Goal: Task Accomplishment & Management: Manage account settings

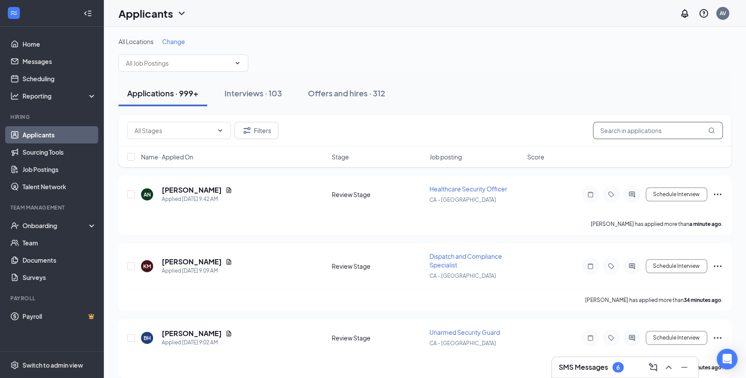
click at [609, 130] on input "text" at bounding box center [658, 130] width 130 height 17
click at [202, 67] on input "text" at bounding box center [178, 63] width 105 height 10
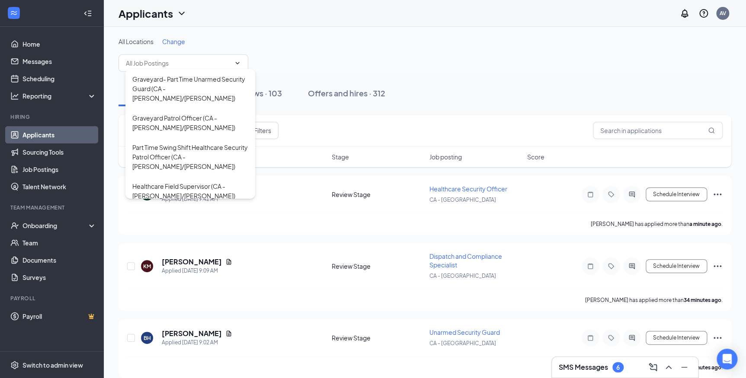
click at [177, 41] on span "Change" at bounding box center [173, 42] width 23 height 8
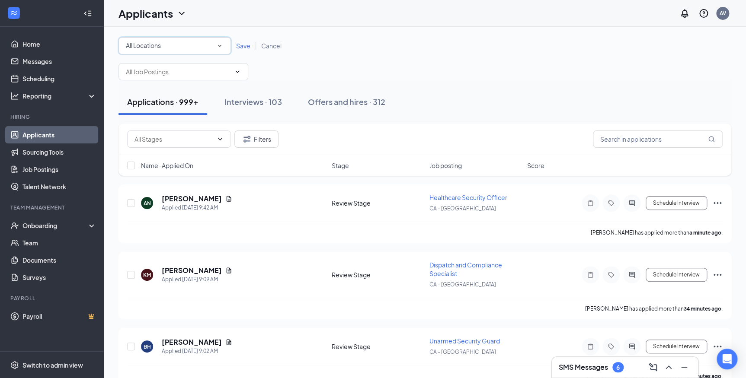
click at [221, 44] on icon "SmallChevronDown" at bounding box center [220, 46] width 8 height 8
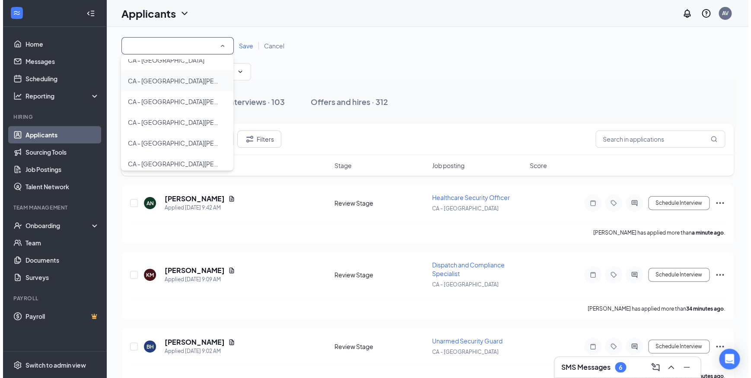
scroll to position [157, 0]
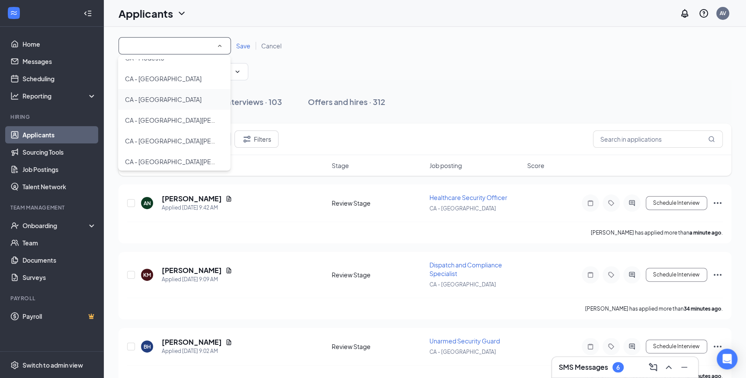
click at [144, 98] on span "CA - [GEOGRAPHIC_DATA]" at bounding box center [163, 100] width 77 height 8
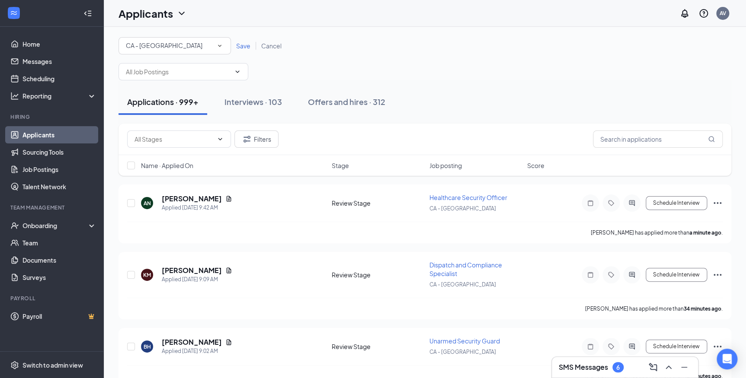
click at [241, 47] on span "Save" at bounding box center [243, 46] width 14 height 8
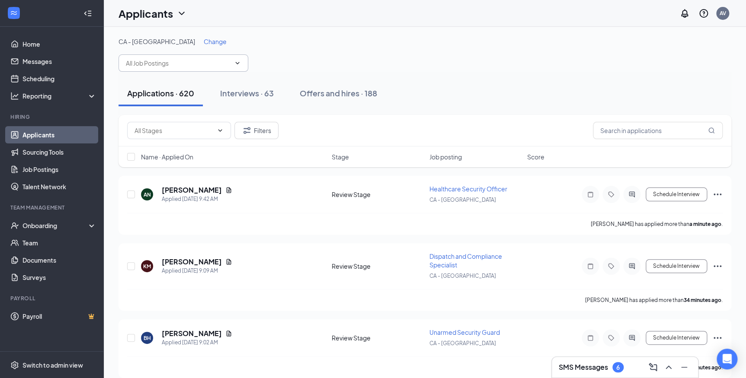
click at [235, 66] on icon "ChevronDown" at bounding box center [237, 63] width 7 height 7
click at [227, 65] on input "patrol" at bounding box center [178, 63] width 105 height 10
type input "patrol"
click at [306, 45] on div "CA - [GEOGRAPHIC_DATA] Change" at bounding box center [424, 41] width 613 height 9
click at [161, 58] on input "patrol" at bounding box center [178, 63] width 105 height 10
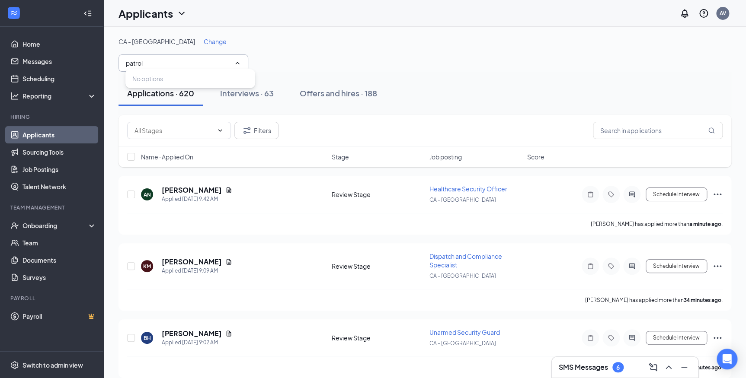
click at [291, 54] on div "CA - Sacramento Change patrol No options" at bounding box center [424, 54] width 613 height 35
drag, startPoint x: 195, startPoint y: 264, endPoint x: 385, endPoint y: 71, distance: 270.8
click at [393, 61] on div "CA - Sacramento Change patrol No options" at bounding box center [424, 54] width 613 height 35
click at [192, 259] on h5 "[PERSON_NAME]" at bounding box center [192, 262] width 60 height 10
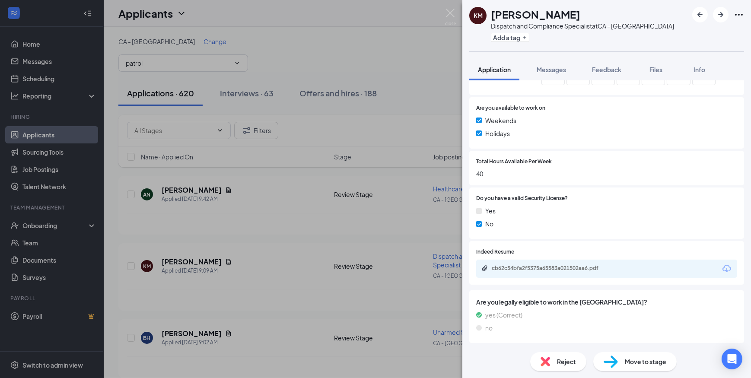
click at [571, 363] on span "Reject" at bounding box center [566, 362] width 19 height 10
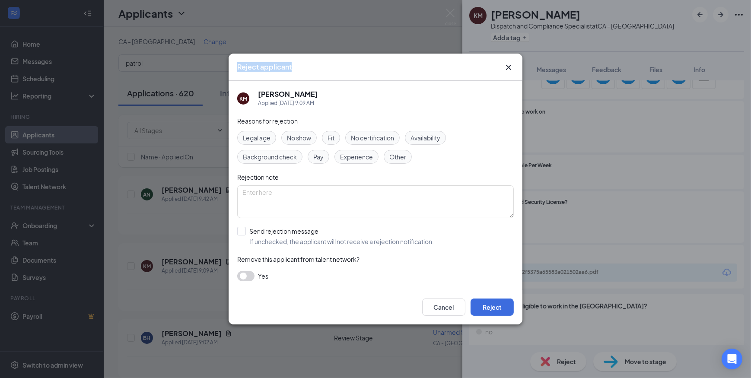
click at [509, 64] on div "Reject applicant KM [PERSON_NAME] Applied [DATE] 9:09 AM Reasons for rejection …" at bounding box center [376, 189] width 294 height 271
drag, startPoint x: 509, startPoint y: 64, endPoint x: 507, endPoint y: 70, distance: 5.6
click at [507, 70] on icon "Cross" at bounding box center [509, 67] width 10 height 10
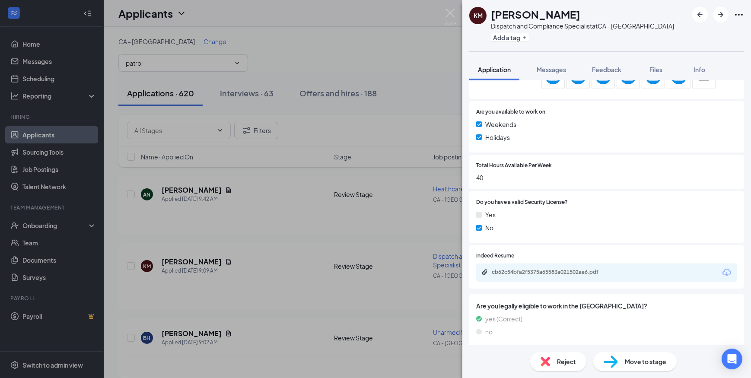
click at [565, 357] on span "Reject" at bounding box center [566, 362] width 19 height 10
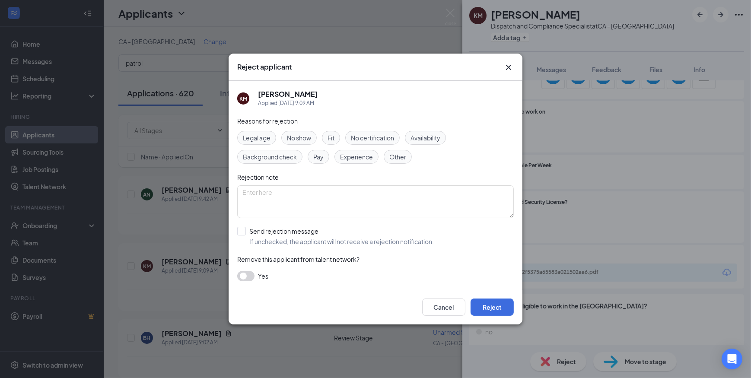
click at [428, 131] on div "Availability" at bounding box center [425, 138] width 41 height 14
click at [237, 231] on div "KM [PERSON_NAME] Applied [DATE] 9:09 AM Reasons for rejection Legal age No show…" at bounding box center [376, 185] width 294 height 209
click at [239, 233] on input "Send rejection message If unchecked, the applicant will not receive a rejection…" at bounding box center [335, 236] width 197 height 19
checkbox input "true"
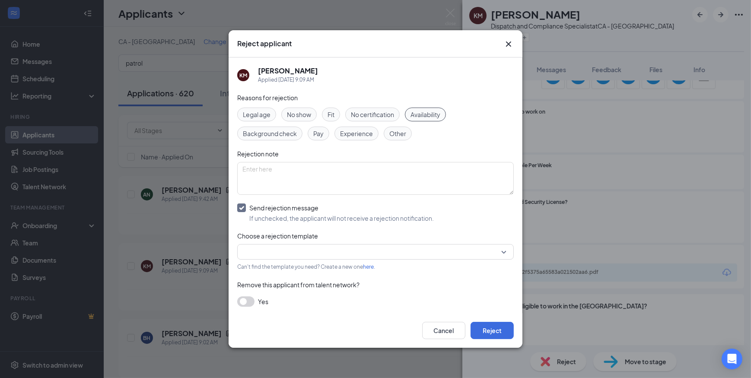
click at [480, 249] on input "search" at bounding box center [373, 252] width 260 height 15
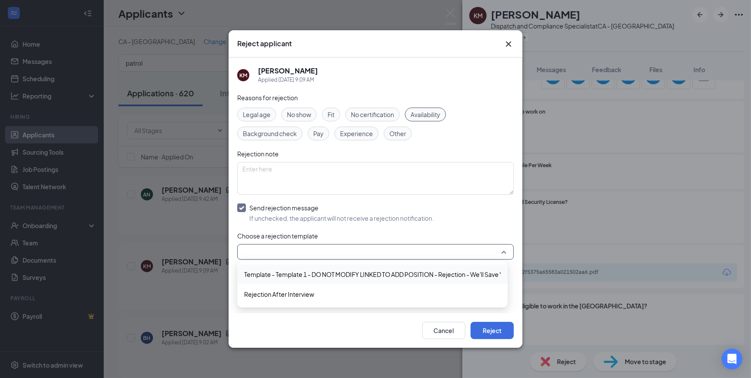
click at [440, 273] on span "Template - Template 1 - DO NOT MODIFY LINKED TO ADD POSITION - Rejection - We'l…" at bounding box center [394, 275] width 301 height 10
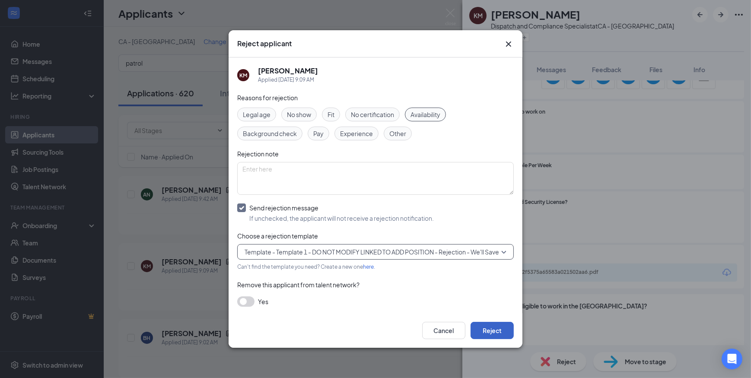
click at [489, 331] on button "Reject" at bounding box center [492, 330] width 43 height 17
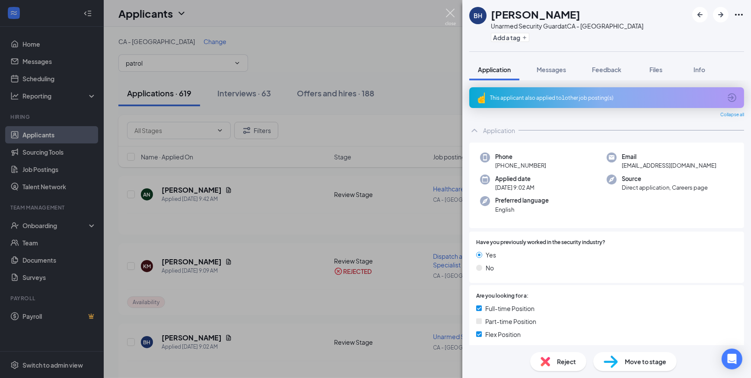
click at [449, 11] on img at bounding box center [450, 17] width 11 height 17
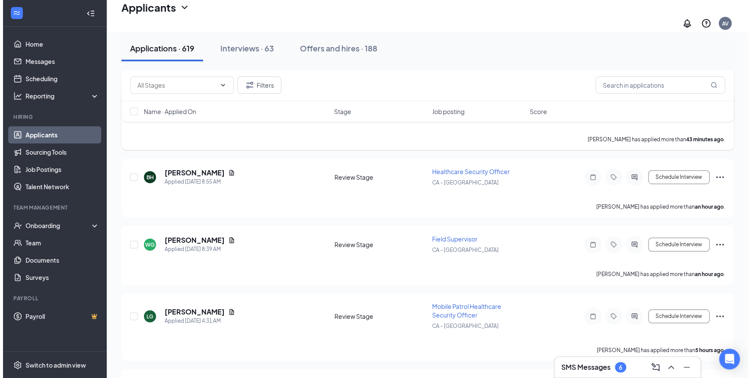
scroll to position [196, 0]
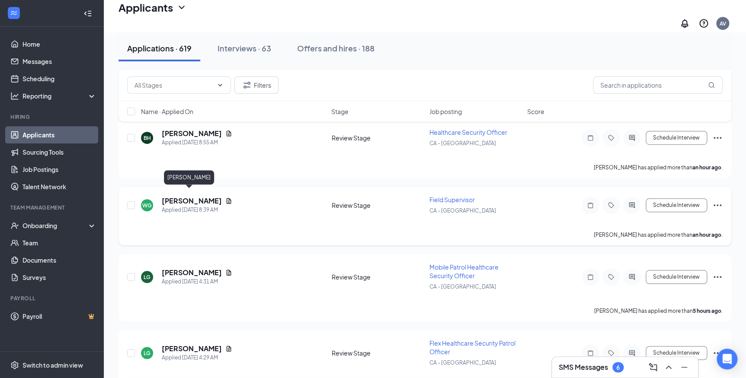
click at [190, 196] on h5 "[PERSON_NAME]" at bounding box center [192, 201] width 60 height 10
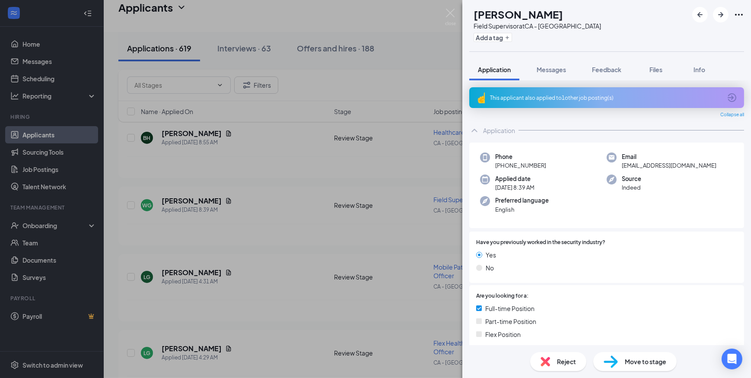
click at [727, 96] on icon "ArrowCircle" at bounding box center [732, 98] width 10 height 10
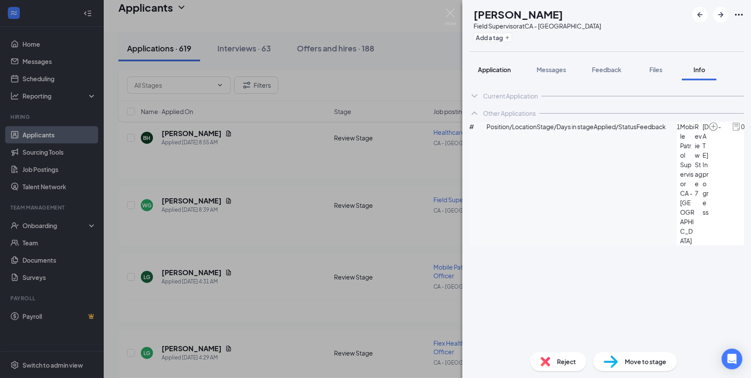
click at [503, 69] on span "Application" at bounding box center [494, 70] width 33 height 8
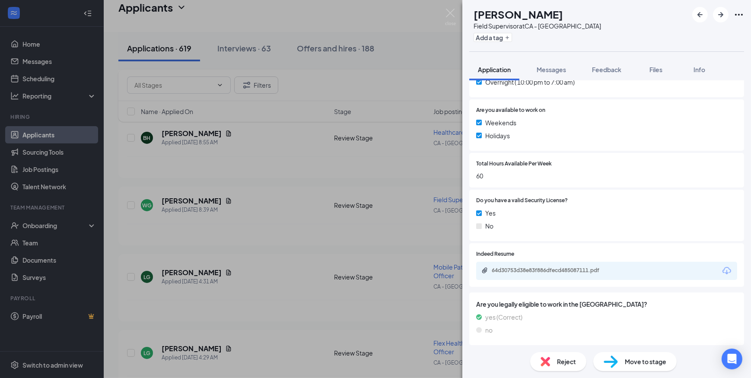
scroll to position [321, 0]
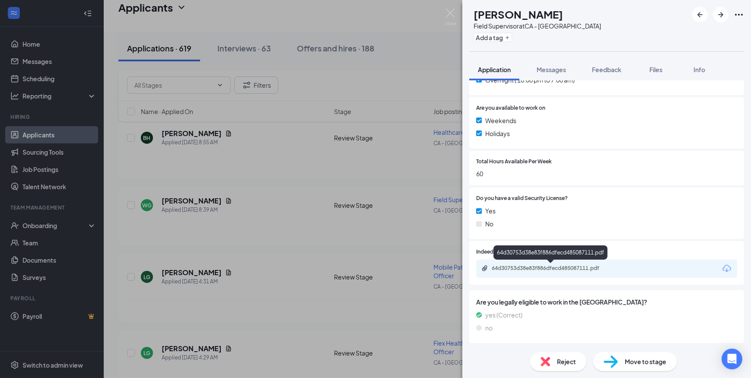
click at [550, 267] on div "64d30753d38e83f886dfecd485087111.pdf" at bounding box center [552, 268] width 121 height 7
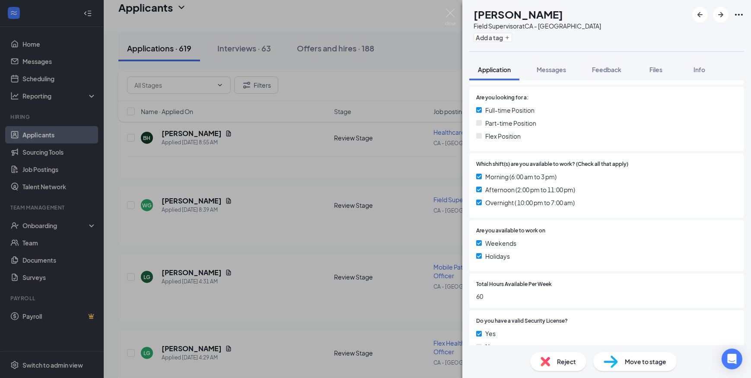
scroll to position [121, 0]
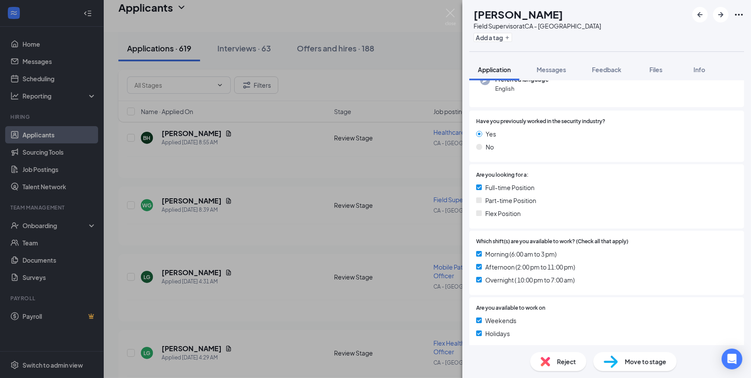
click at [548, 72] on span "Messages" at bounding box center [551, 70] width 29 height 8
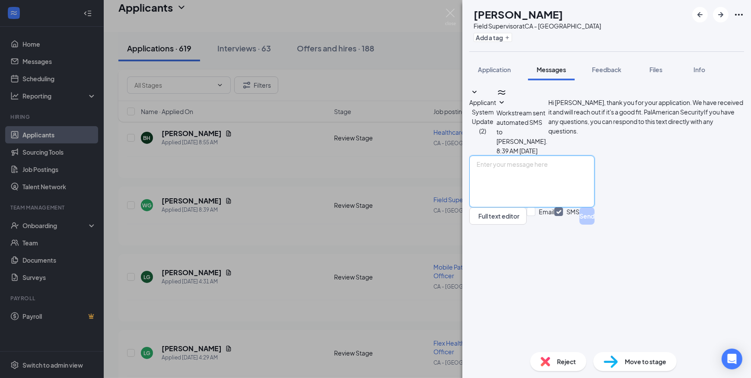
click at [547, 207] on textarea at bounding box center [531, 182] width 125 height 52
click at [595, 207] on textarea "Hello [PERSON_NAME]! This is Andi from PalAmerican Security." at bounding box center [531, 182] width 125 height 52
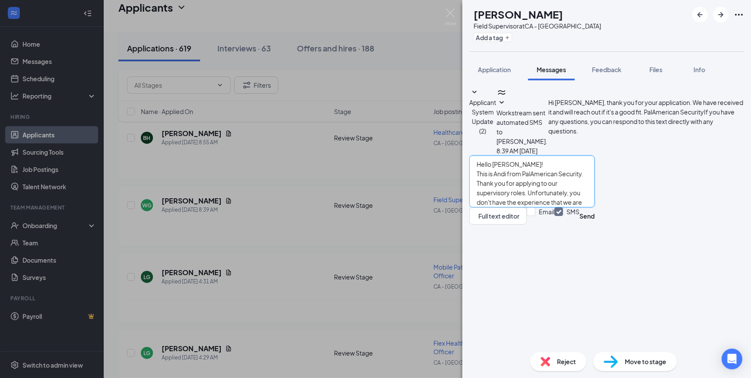
click at [544, 207] on textarea "Hello [PERSON_NAME]! This is Andi from PalAmerican Security. Thank you for appl…" at bounding box center [531, 182] width 125 height 52
type textarea "Hello [PERSON_NAME]! This is Andi from PalAmerican Security. Thank you for appl…"
drag, startPoint x: 623, startPoint y: 332, endPoint x: 653, endPoint y: 332, distance: 29.4
click at [555, 225] on input "Email" at bounding box center [541, 215] width 28 height 17
checkbox input "true"
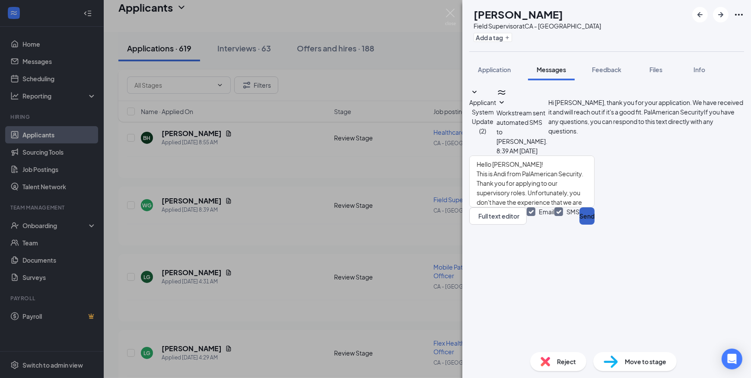
click at [595, 225] on button "Send" at bounding box center [587, 215] width 15 height 17
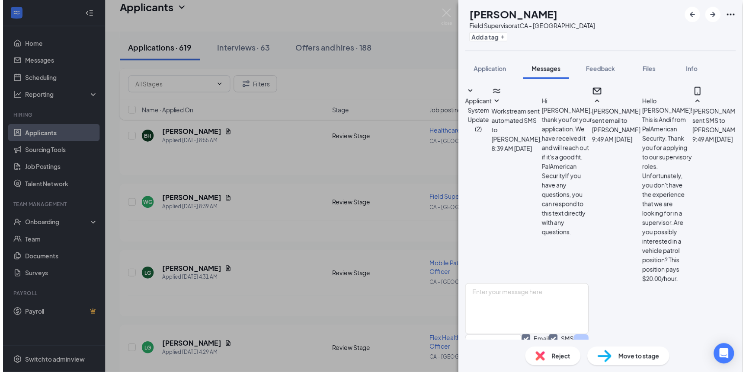
scroll to position [85, 0]
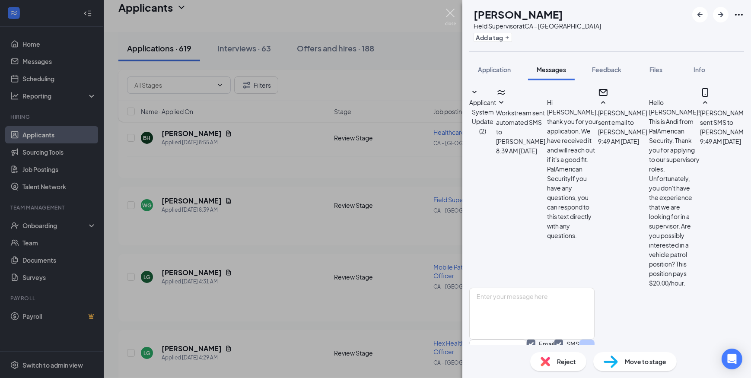
click at [449, 16] on img at bounding box center [450, 17] width 11 height 17
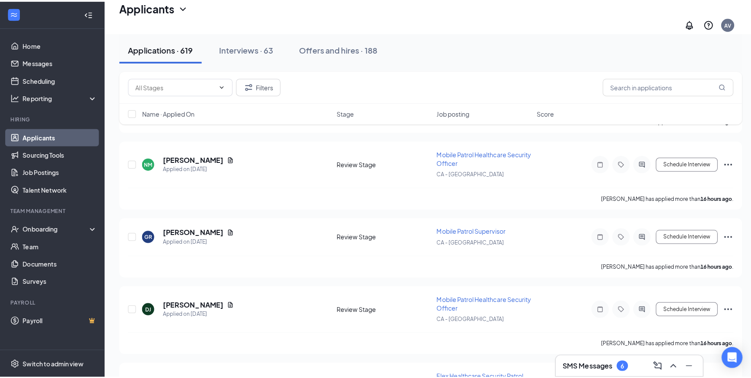
scroll to position [982, 0]
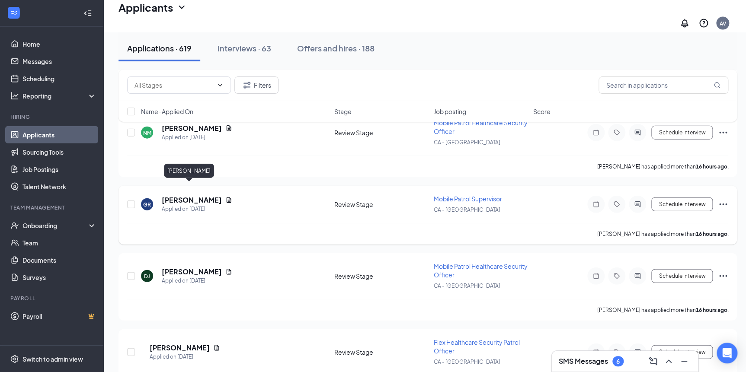
click at [195, 195] on h5 "[PERSON_NAME]" at bounding box center [192, 200] width 60 height 10
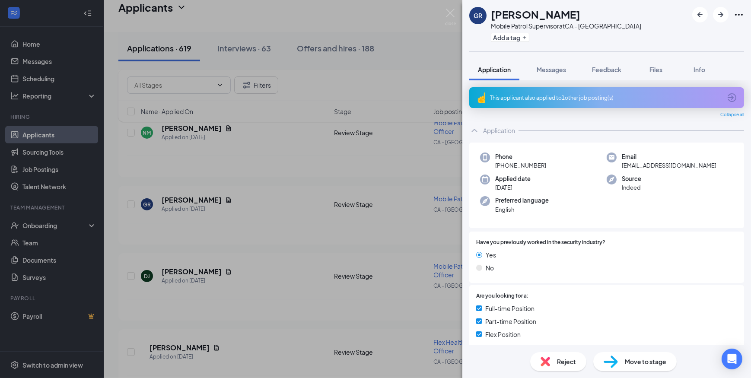
click at [727, 96] on icon "ArrowCircle" at bounding box center [732, 98] width 10 height 10
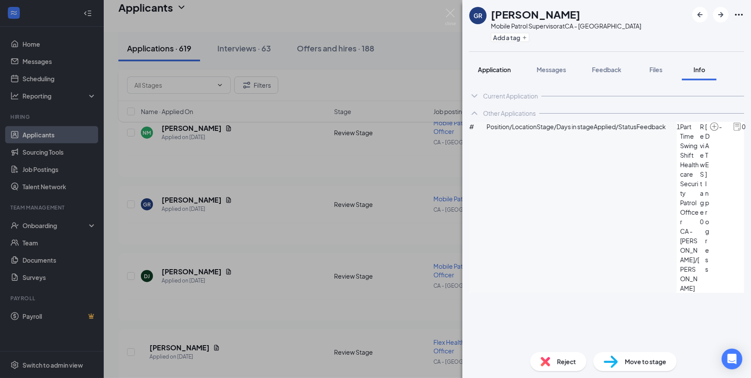
click at [498, 70] on span "Application" at bounding box center [494, 70] width 33 height 8
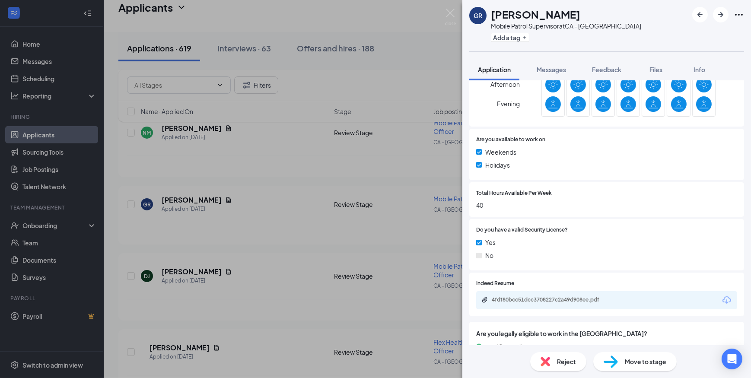
scroll to position [354, 0]
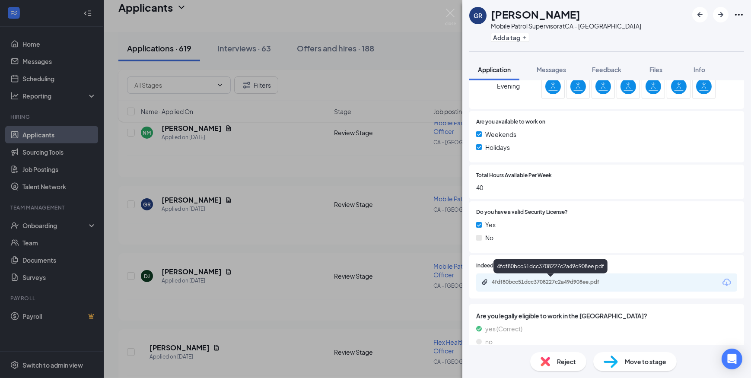
click at [548, 280] on div "4fdf80bcc51dcc3708227c2a49d908ee.pdf" at bounding box center [552, 282] width 121 height 7
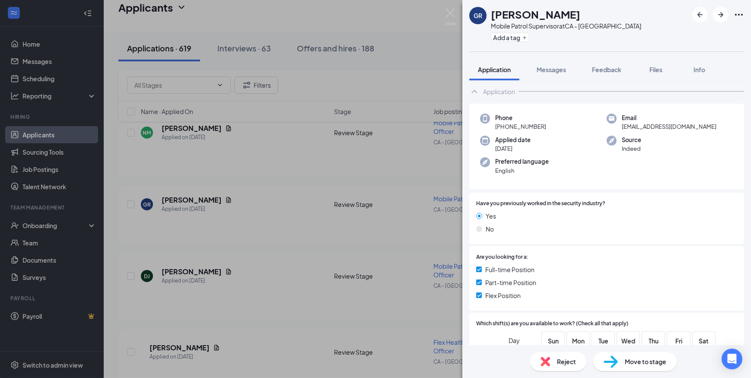
scroll to position [0, 0]
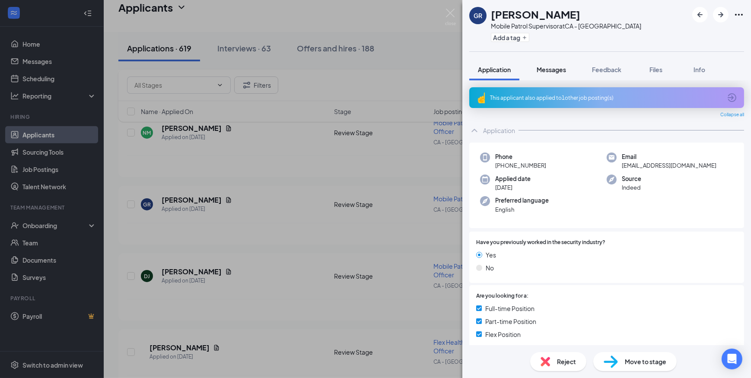
click at [561, 72] on span "Messages" at bounding box center [551, 70] width 29 height 8
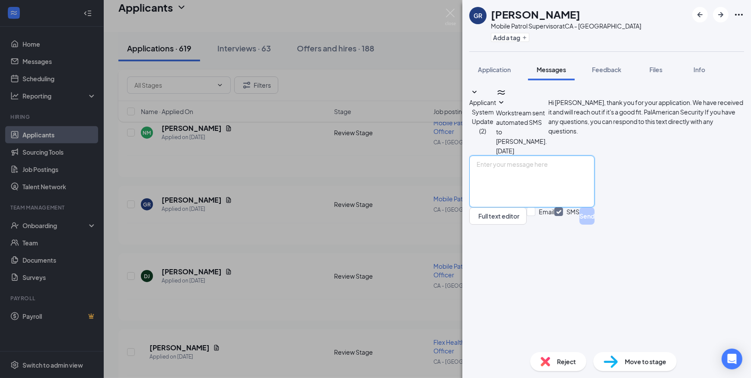
click at [562, 207] on textarea at bounding box center [531, 182] width 125 height 52
click at [575, 207] on textarea "Hi [PERSON_NAME]! Are you possibly interested in a regular patrol position?" at bounding box center [531, 182] width 125 height 52
type textarea "Hi [PERSON_NAME]! Are you possibly interested in interviewing for a regular pat…"
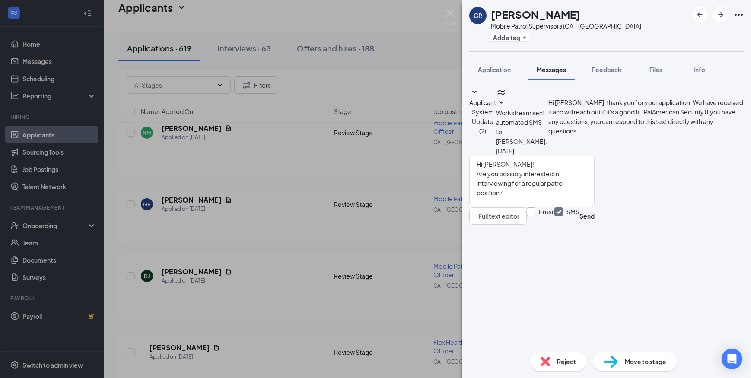
click at [555, 225] on input "Email" at bounding box center [541, 215] width 28 height 17
checkbox input "true"
click at [595, 225] on button "Send" at bounding box center [587, 215] width 15 height 17
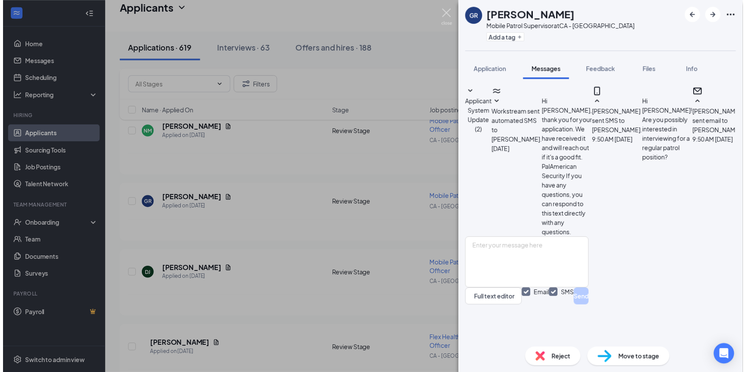
scroll to position [28, 0]
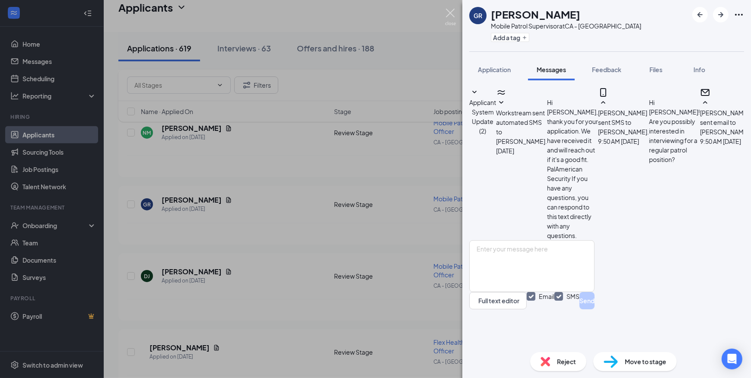
click at [449, 13] on img at bounding box center [450, 17] width 11 height 17
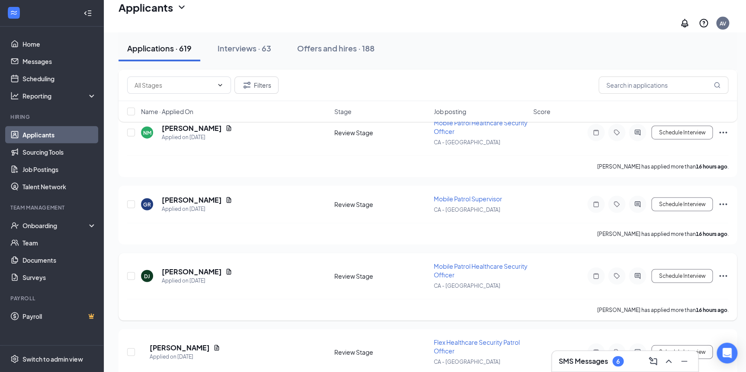
scroll to position [1021, 0]
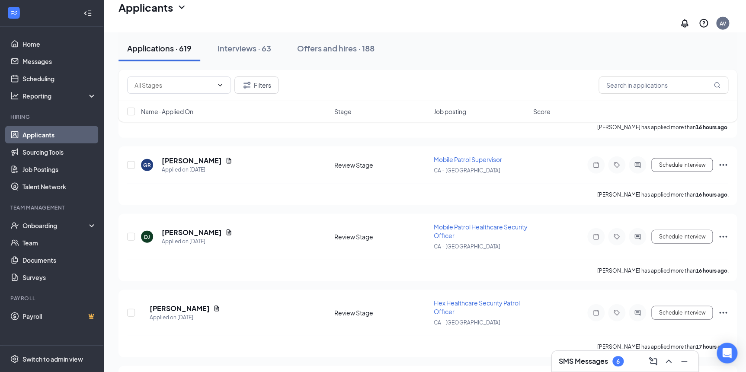
click at [576, 361] on h3 "SMS Messages" at bounding box center [583, 362] width 49 height 10
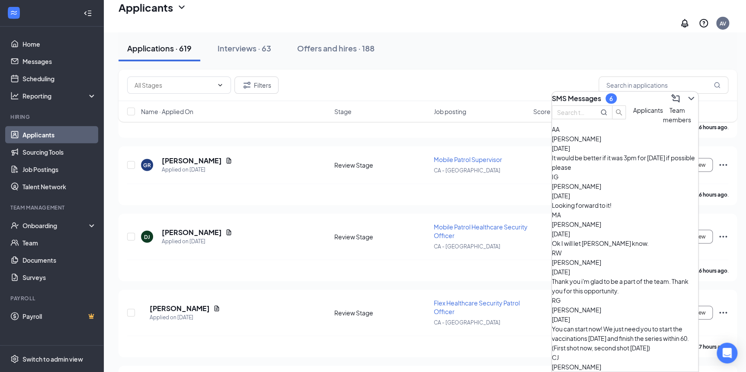
click at [606, 158] on div "AA [PERSON_NAME] [DATE] It would be better if it was 3pm for [DATE] if possible…" at bounding box center [625, 148] width 146 height 48
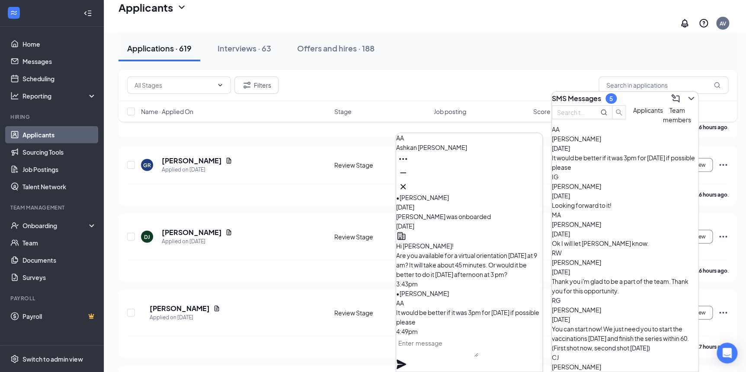
click at [454, 356] on textarea at bounding box center [437, 346] width 82 height 21
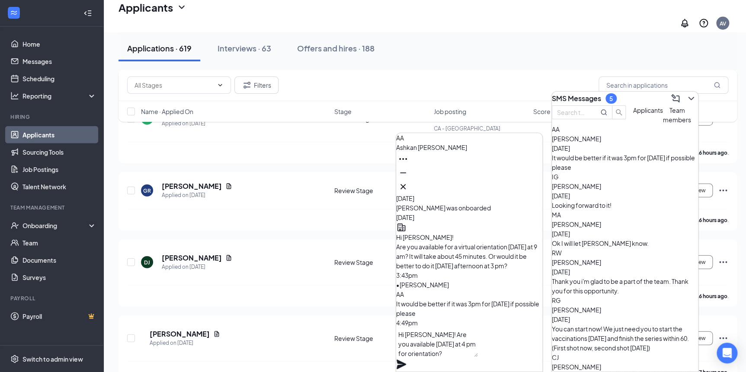
scroll to position [982, 0]
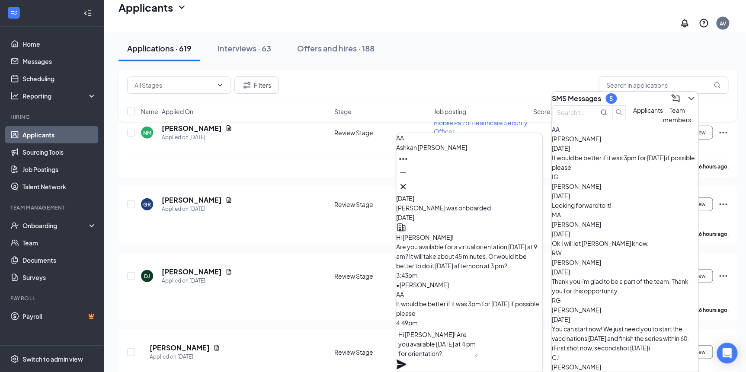
click at [478, 356] on textarea "Hi [PERSON_NAME]! Are you available [DATE] at 4 pm for orientation?" at bounding box center [437, 342] width 82 height 29
type textarea "Hi [PERSON_NAME]! Are you available [DATE] at 4 pm for orientation?"
click at [406, 360] on icon "Plane" at bounding box center [401, 365] width 10 height 10
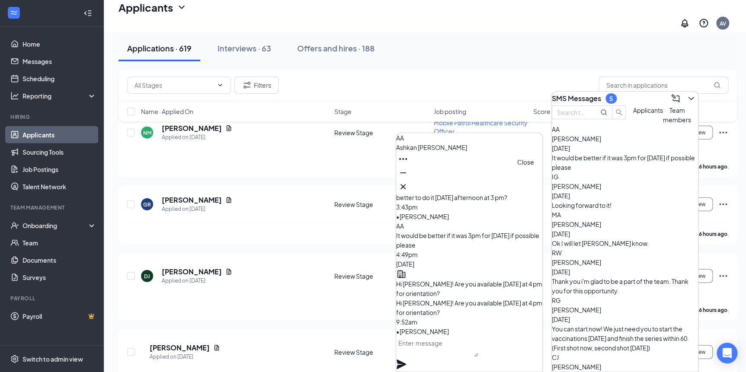
click at [408, 186] on icon "Cross" at bounding box center [403, 187] width 10 height 10
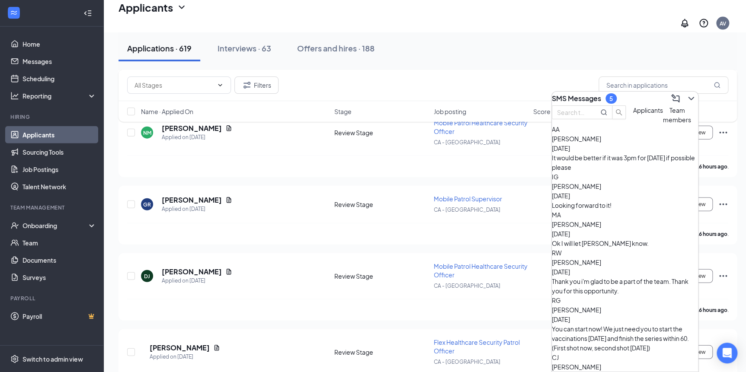
click at [633, 114] on span "Applicants" at bounding box center [648, 110] width 30 height 8
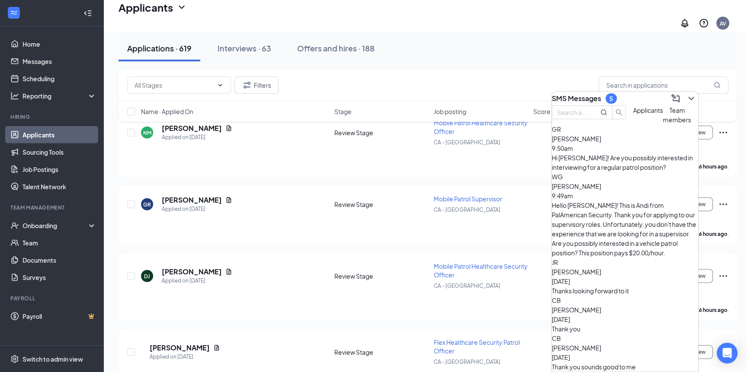
click at [599, 268] on span "[PERSON_NAME]" at bounding box center [576, 272] width 49 height 8
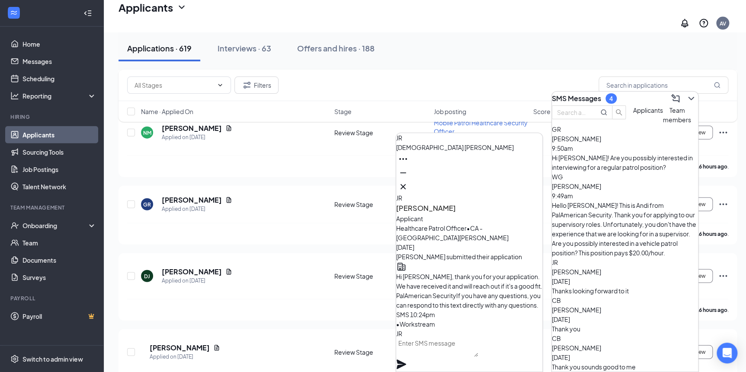
scroll to position [-132, 0]
click at [408, 186] on icon "Cross" at bounding box center [403, 187] width 10 height 10
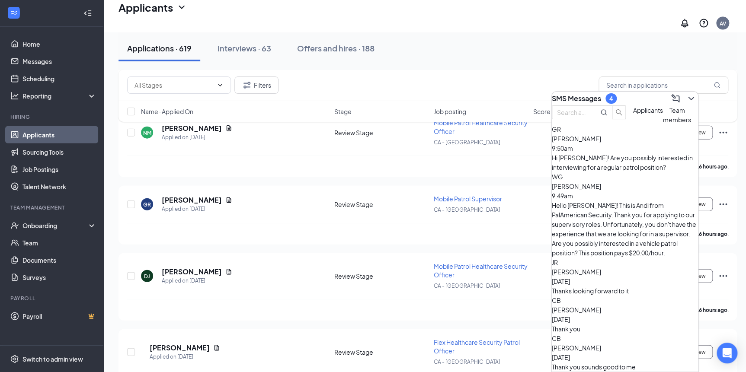
click at [595, 306] on span "[PERSON_NAME]" at bounding box center [576, 310] width 49 height 8
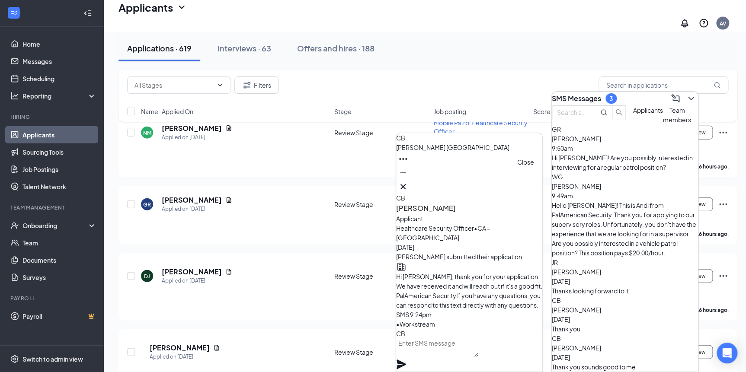
click at [408, 182] on icon "Cross" at bounding box center [403, 187] width 10 height 10
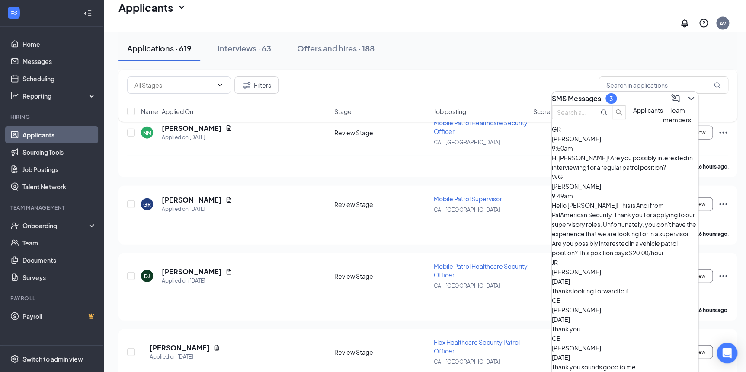
click at [585, 344] on span "[PERSON_NAME]" at bounding box center [576, 348] width 49 height 8
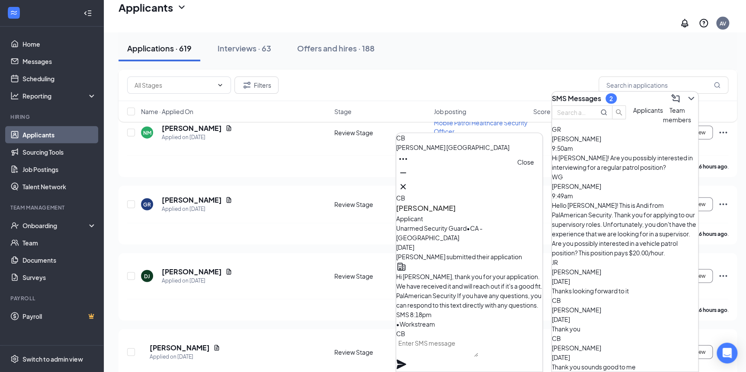
click at [405, 184] on icon "Cross" at bounding box center [402, 186] width 5 height 5
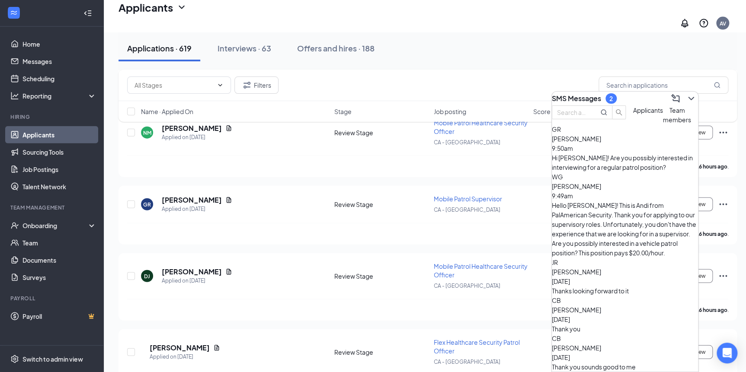
scroll to position [39, 0]
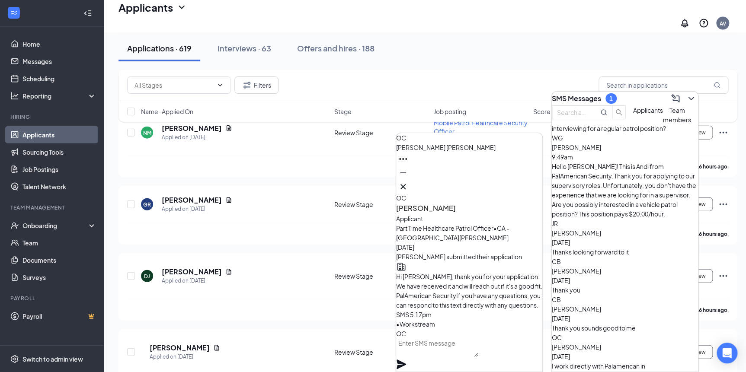
scroll to position [-201, 0]
click at [408, 183] on icon "Cross" at bounding box center [403, 187] width 10 height 10
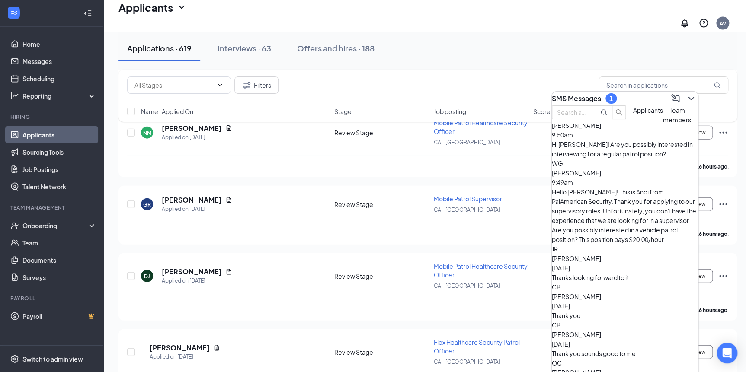
scroll to position [0, 0]
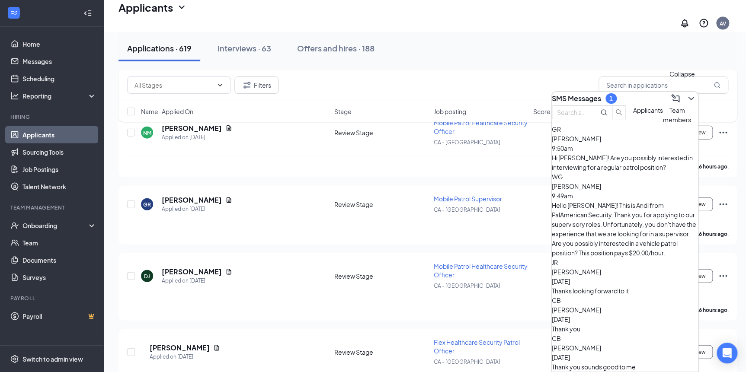
click at [686, 93] on icon "ChevronDown" at bounding box center [691, 98] width 10 height 10
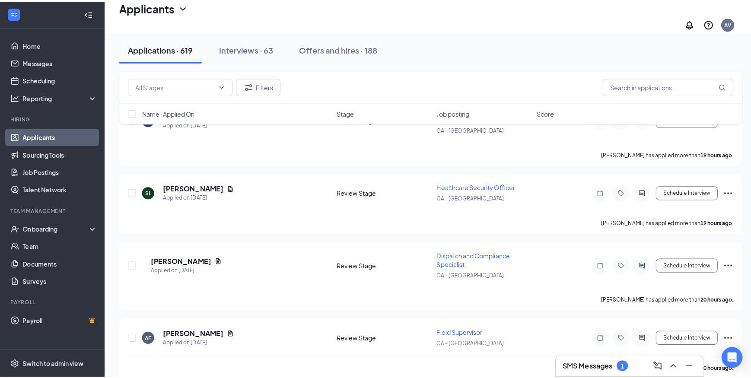
scroll to position [1454, 0]
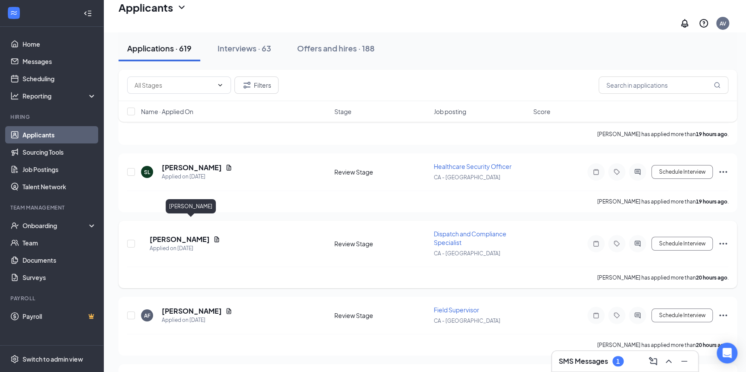
click at [199, 235] on h5 "[PERSON_NAME]" at bounding box center [180, 240] width 60 height 10
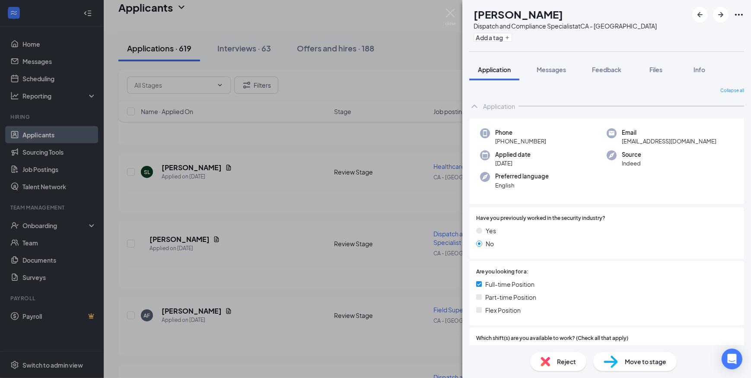
click at [605, 360] on img at bounding box center [611, 362] width 14 height 13
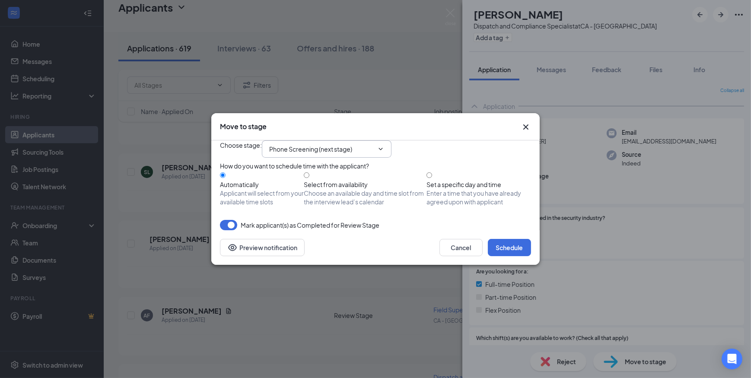
click at [383, 146] on span at bounding box center [380, 149] width 9 height 7
click at [384, 146] on icon "ChevronDown" at bounding box center [380, 149] width 7 height 7
click at [315, 144] on input "Phone Screening (next stage)" at bounding box center [321, 149] width 105 height 10
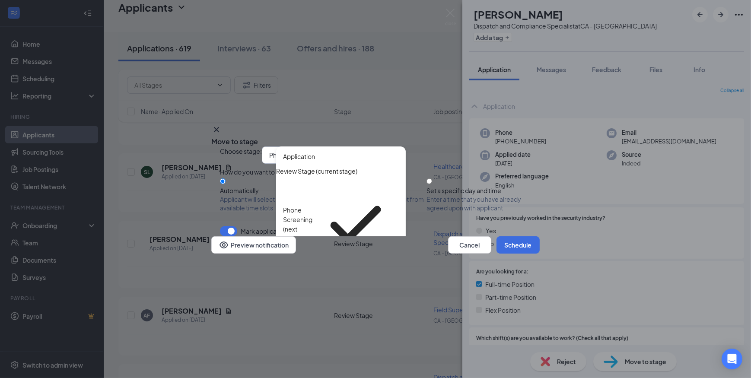
click at [324, 278] on div "Onsite Interview" at bounding box center [306, 283] width 46 height 10
type input "Onsite Interview"
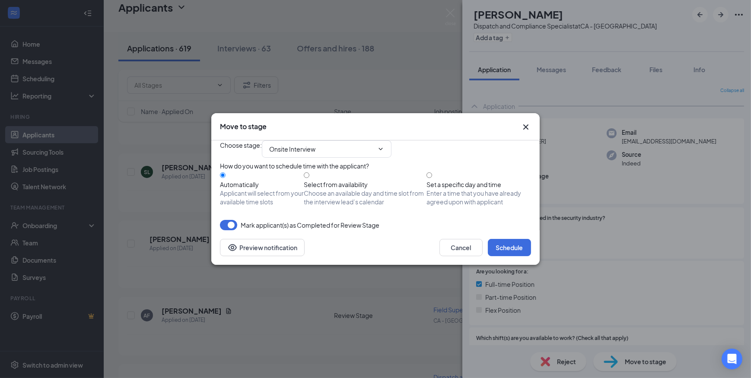
click at [437, 176] on div "Automatically Applicant will select from your available time slots Select from …" at bounding box center [375, 188] width 311 height 35
click at [432, 174] on input "Set a specific day and time Enter a time that you have already agreed upon with…" at bounding box center [430, 175] width 6 height 6
radio input "true"
radio input "false"
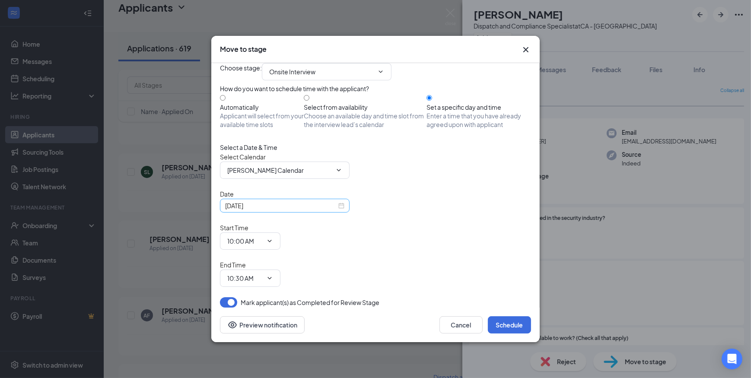
click at [338, 211] on div "[DATE]" at bounding box center [284, 206] width 119 height 10
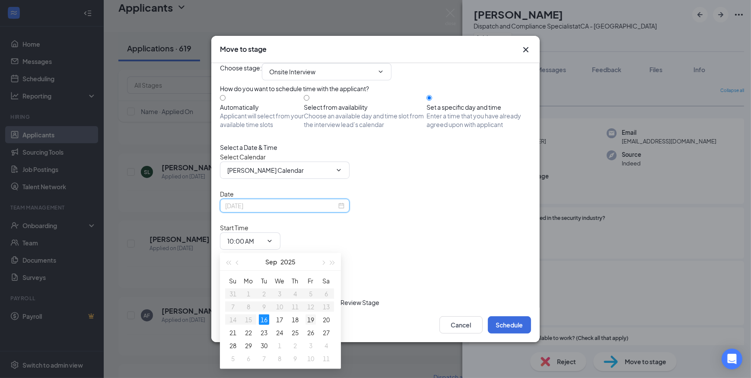
type input "[DATE]"
click at [312, 320] on div "19" at bounding box center [311, 320] width 10 height 10
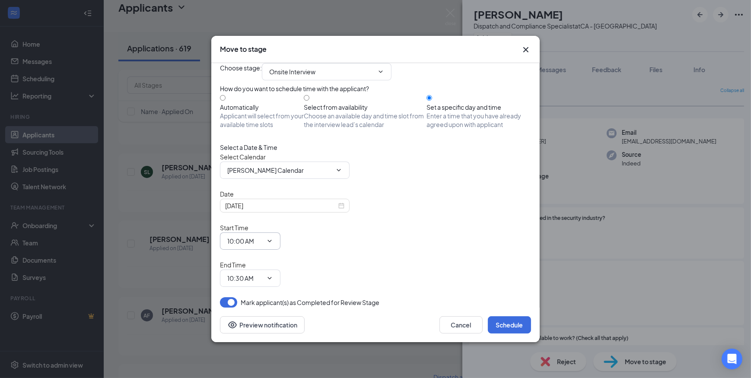
click at [273, 245] on icon "ChevronDown" at bounding box center [269, 241] width 7 height 7
click at [273, 242] on icon "ChevronDown" at bounding box center [269, 241] width 7 height 7
click at [263, 246] on input "10:00 AM" at bounding box center [244, 241] width 35 height 10
click at [259, 164] on div "09:00 AM" at bounding box center [247, 163] width 26 height 10
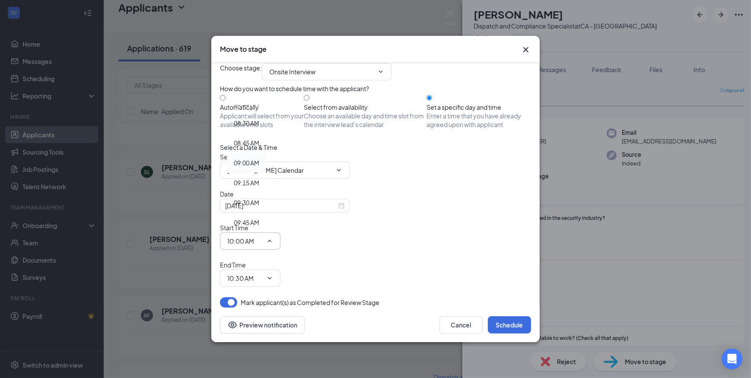
type input "09:00 AM"
click at [263, 274] on input "10:30 AM" at bounding box center [244, 279] width 35 height 10
click at [259, 176] on div "09:15 AM" at bounding box center [247, 181] width 26 height 10
type input "09:15 AM"
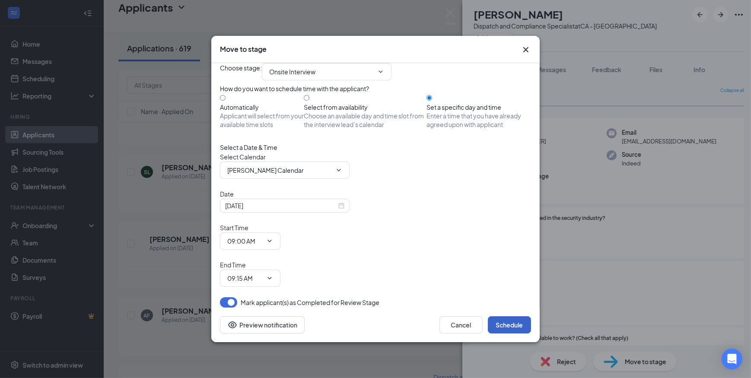
click at [497, 316] on button "Schedule" at bounding box center [509, 324] width 43 height 17
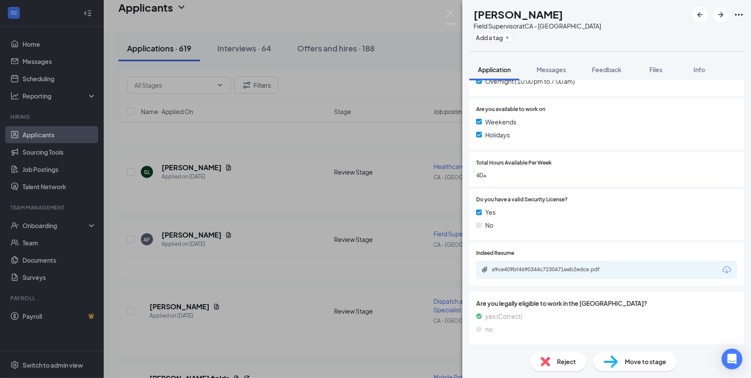
scroll to position [321, 0]
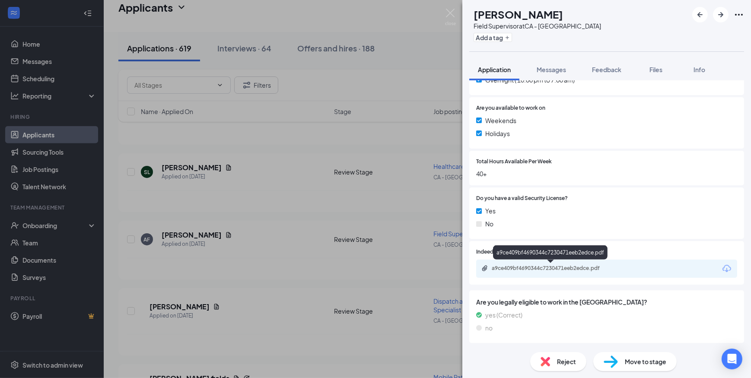
click at [544, 265] on div "a9ce409bf4690344c7230471eeb2edce.pdf" at bounding box center [552, 268] width 121 height 7
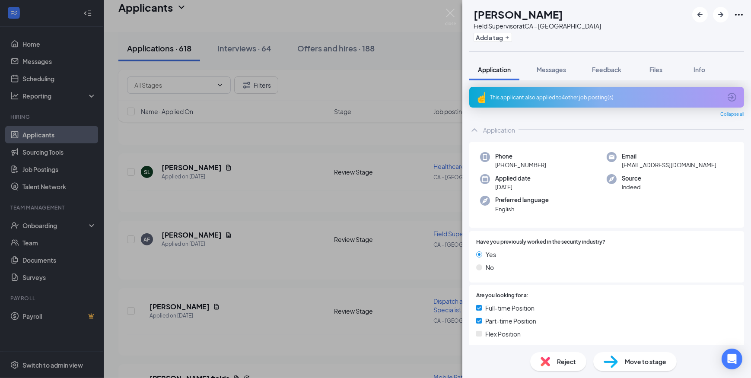
scroll to position [0, 0]
click at [729, 98] on icon "ArrowCircle" at bounding box center [732, 98] width 10 height 10
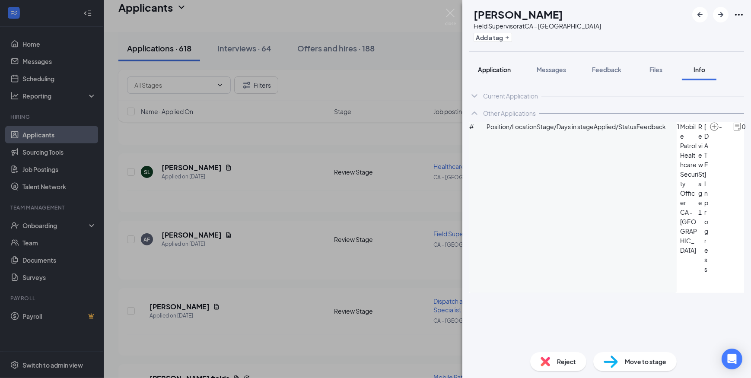
click at [511, 75] on button "Application" at bounding box center [494, 70] width 50 height 22
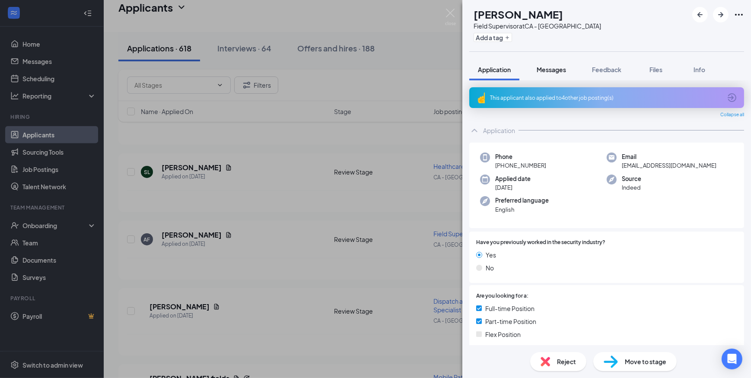
click at [562, 74] on button "Messages" at bounding box center [551, 70] width 47 height 22
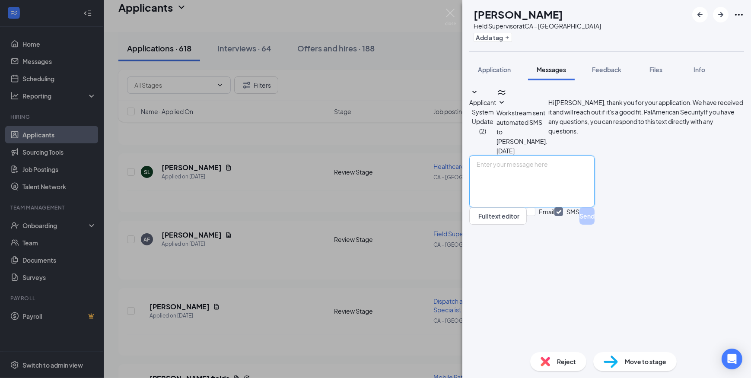
click at [565, 207] on textarea at bounding box center [531, 182] width 125 height 52
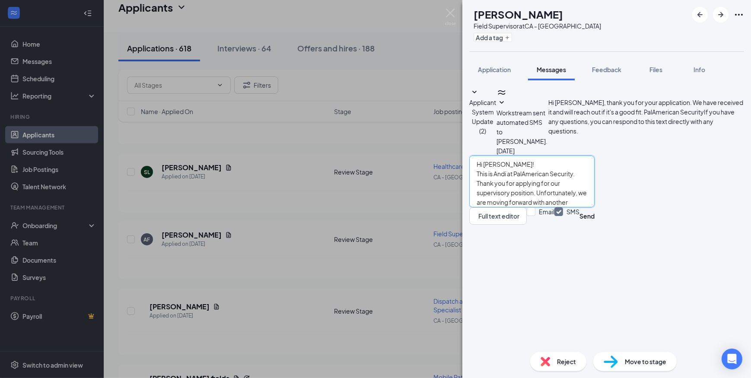
drag, startPoint x: 487, startPoint y: 271, endPoint x: 718, endPoint y: 303, distance: 232.6
click at [595, 207] on textarea "Hi [PERSON_NAME]! This is Andi at PalAmerican Security. Thank you for applying …" at bounding box center [531, 182] width 125 height 52
type textarea "Hi [PERSON_NAME]! This is Andi at PalAmerican Security. Thank you for applying …"
click at [555, 225] on input "Email" at bounding box center [541, 215] width 28 height 17
checkbox input "true"
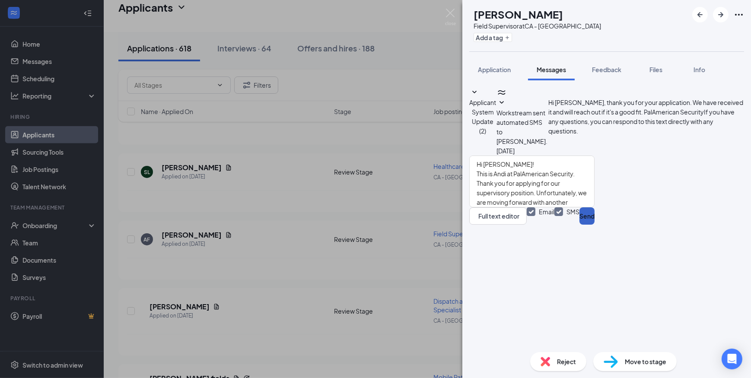
click at [595, 225] on button "Send" at bounding box center [587, 215] width 15 height 17
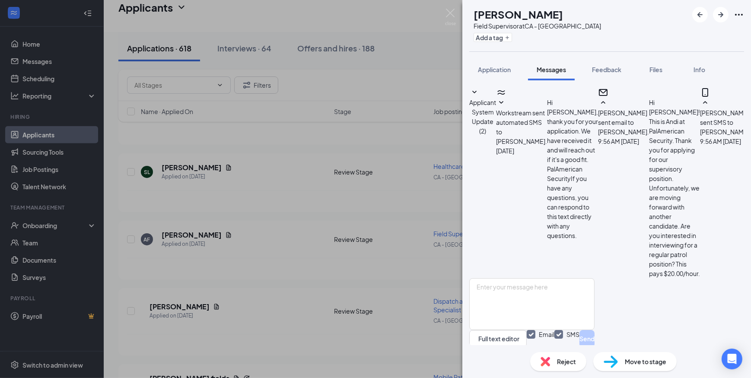
scroll to position [102, 0]
click at [488, 63] on button "Application" at bounding box center [494, 70] width 50 height 22
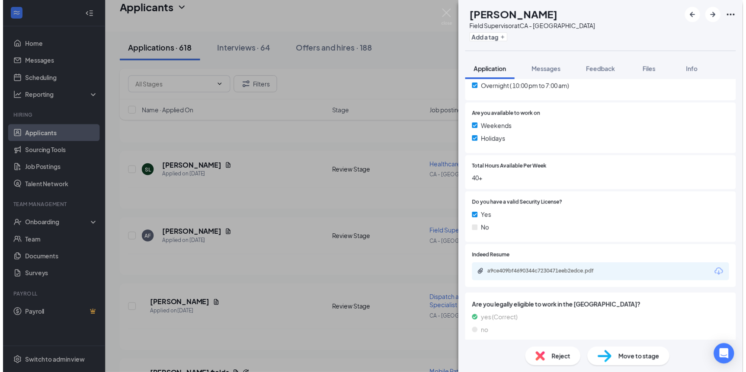
scroll to position [321, 0]
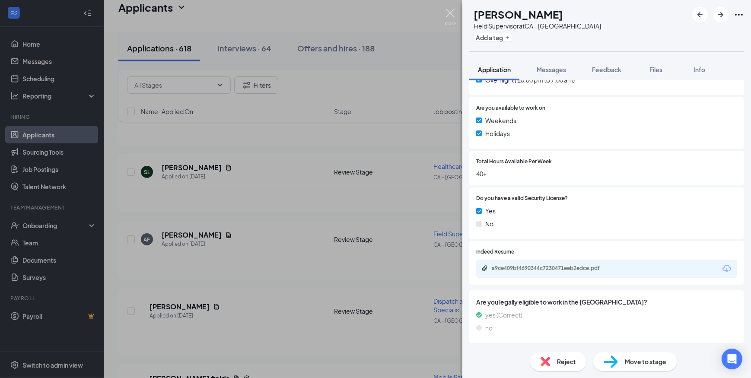
click at [447, 15] on img at bounding box center [450, 17] width 11 height 17
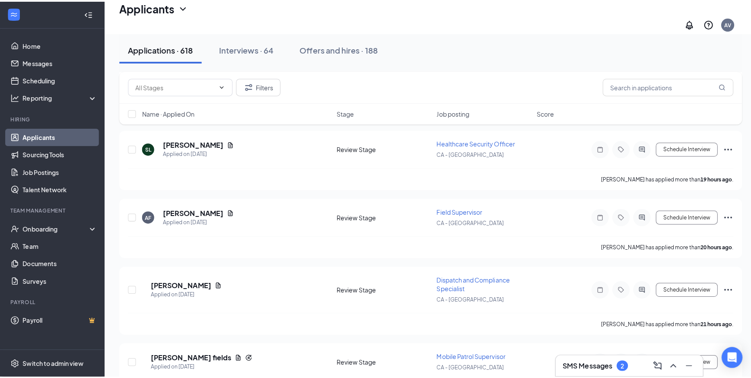
scroll to position [1493, 0]
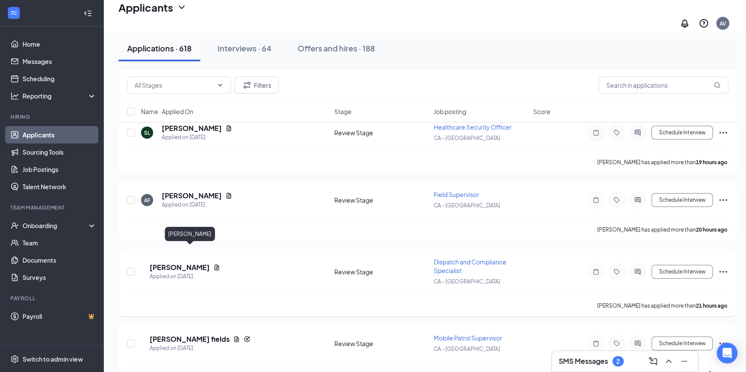
click at [203, 263] on h5 "[PERSON_NAME]" at bounding box center [180, 268] width 60 height 10
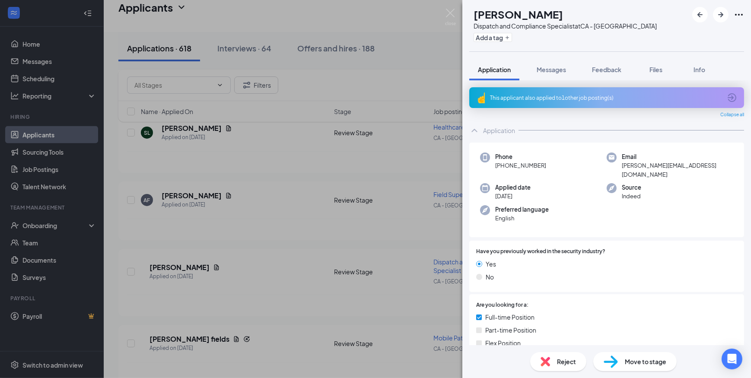
click at [727, 99] on icon "ArrowCircle" at bounding box center [732, 98] width 10 height 10
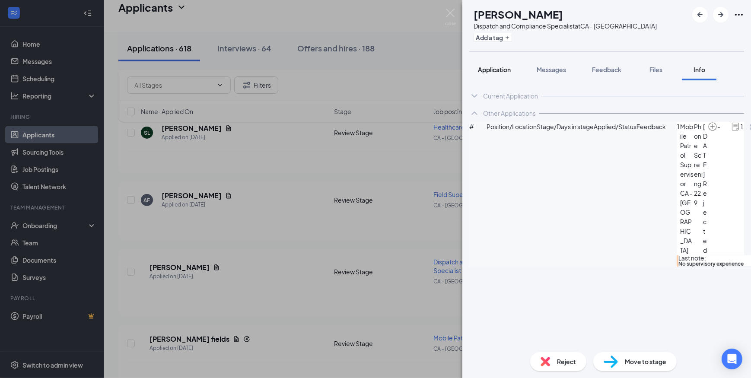
click at [500, 73] on button "Application" at bounding box center [494, 70] width 50 height 22
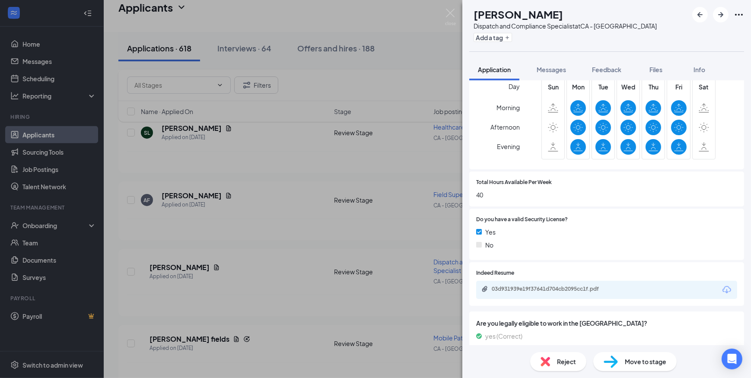
scroll to position [314, 0]
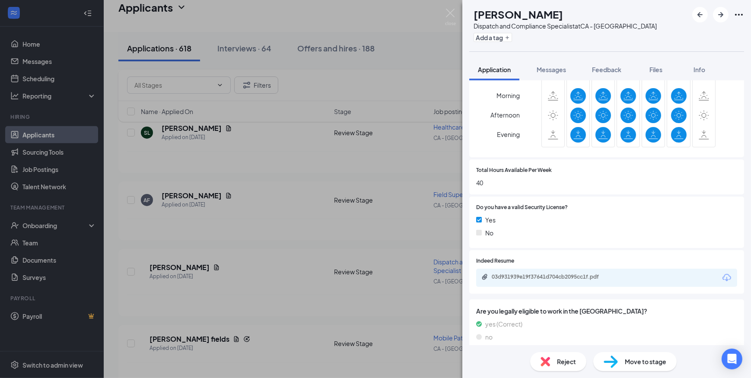
click at [566, 364] on span "Reject" at bounding box center [566, 362] width 19 height 10
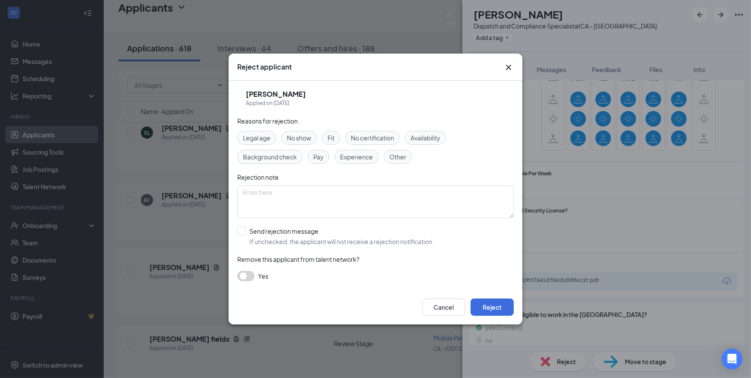
click at [423, 137] on span "Availability" at bounding box center [426, 138] width 30 height 10
click at [237, 231] on input "Send rejection message If unchecked, the applicant will not receive a rejection…" at bounding box center [335, 236] width 197 height 19
checkbox input "true"
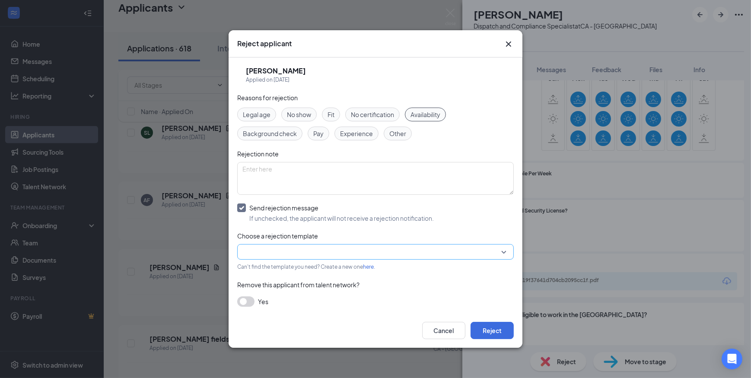
click at [489, 252] on input "search" at bounding box center [373, 252] width 260 height 15
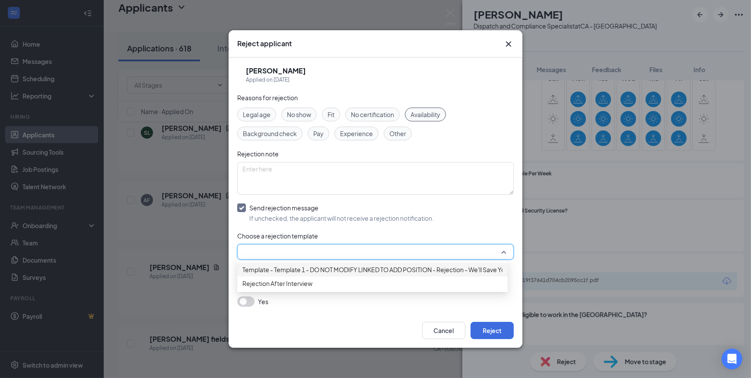
click at [464, 274] on span "Template - Template 1 - DO NOT MODIFY LINKED TO ADD POSITION - Rejection - We'l…" at bounding box center [393, 270] width 301 height 10
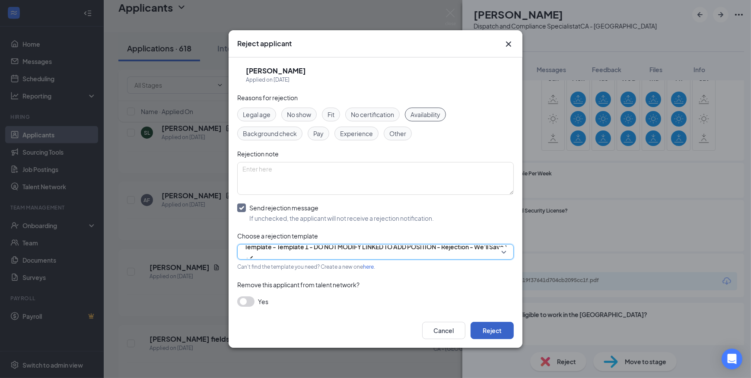
click at [491, 329] on button "Reject" at bounding box center [492, 330] width 43 height 17
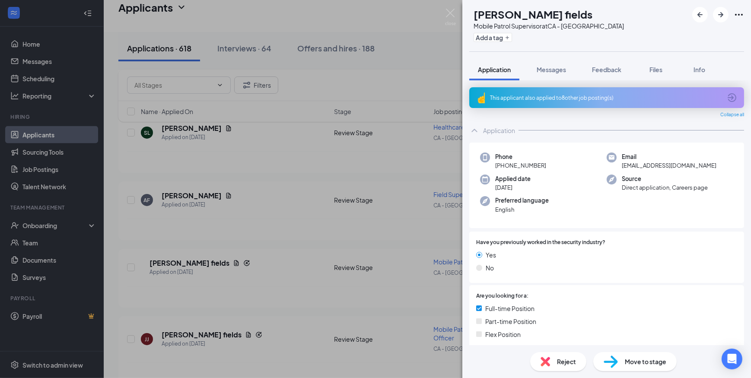
click at [728, 98] on icon "ArrowCircle" at bounding box center [732, 97] width 9 height 9
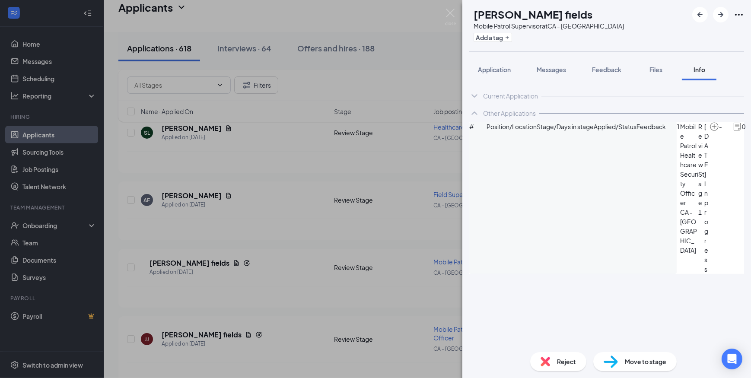
scroll to position [78, 0]
click at [485, 69] on span "Application" at bounding box center [494, 70] width 33 height 8
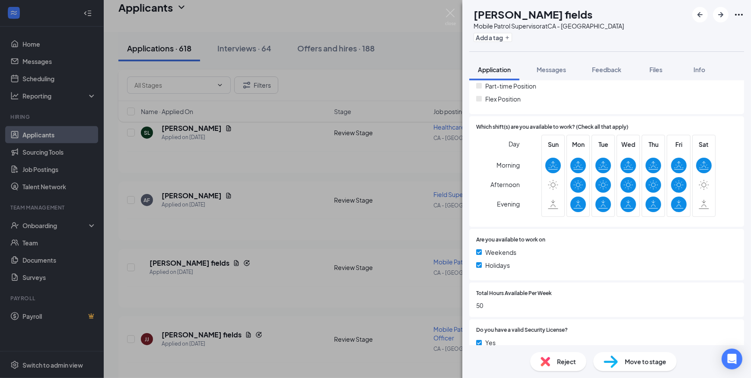
scroll to position [367, 0]
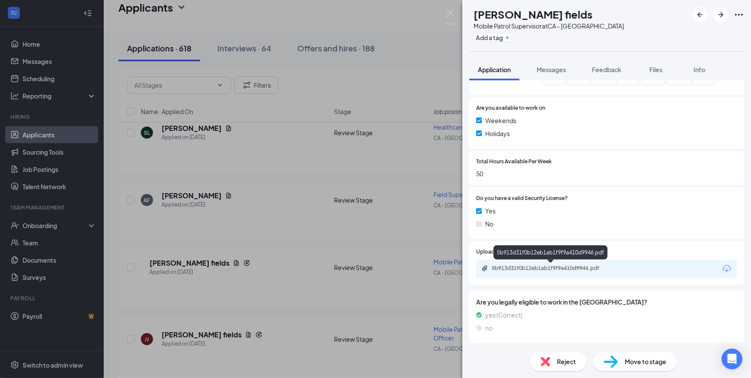
click at [525, 270] on div "5b913d31f0b12eb1ab1f9f9a410d9946.pdf" at bounding box center [552, 268] width 121 height 7
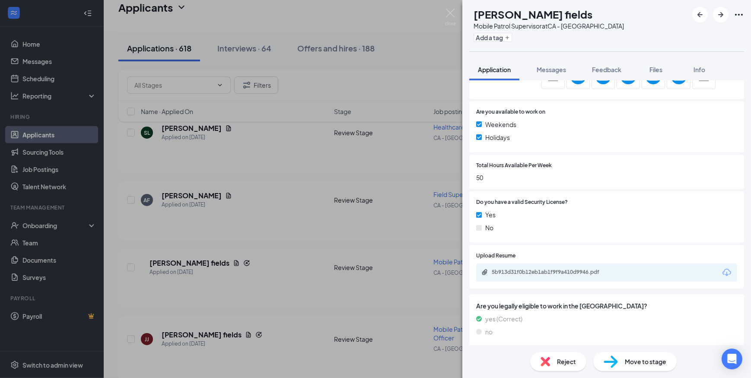
click at [570, 359] on span "Reject" at bounding box center [566, 362] width 19 height 10
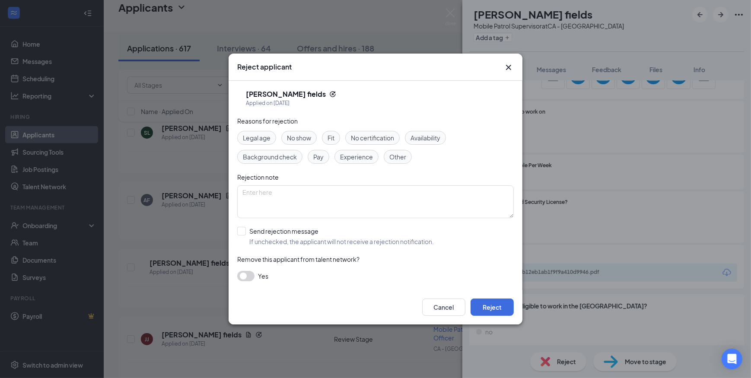
click at [366, 156] on span "Experience" at bounding box center [356, 157] width 33 height 10
click at [336, 208] on textarea at bounding box center [375, 201] width 277 height 33
type textarea "Inaccurate information"
click at [500, 303] on button "Reject" at bounding box center [492, 307] width 43 height 17
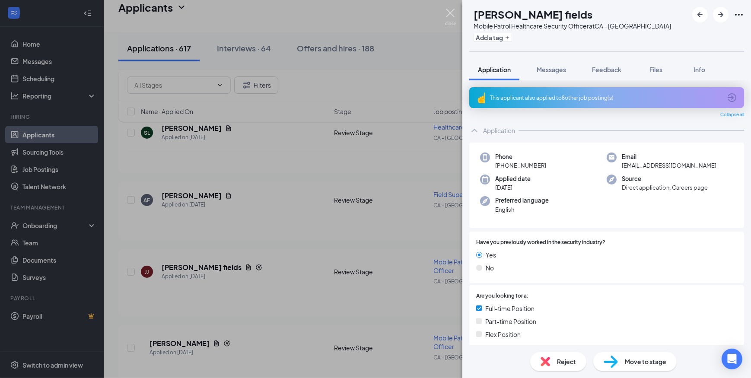
click at [449, 10] on img at bounding box center [450, 17] width 11 height 17
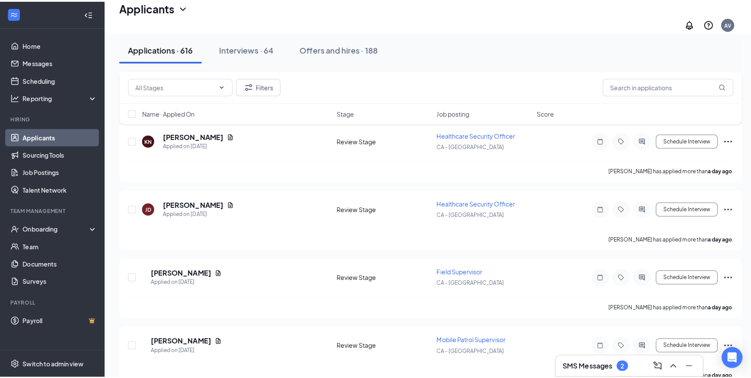
scroll to position [1886, 0]
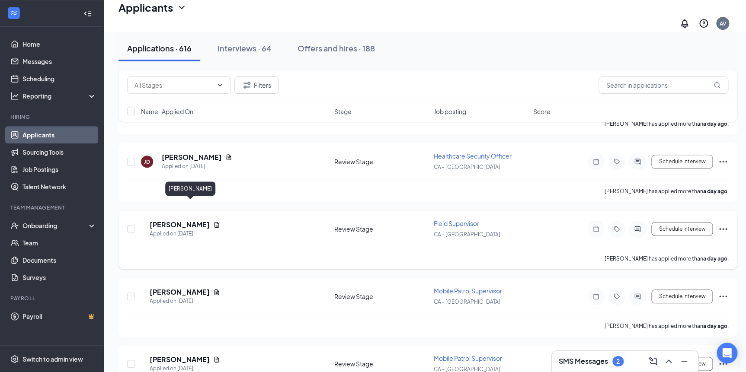
click at [195, 220] on h5 "[PERSON_NAME]" at bounding box center [180, 225] width 60 height 10
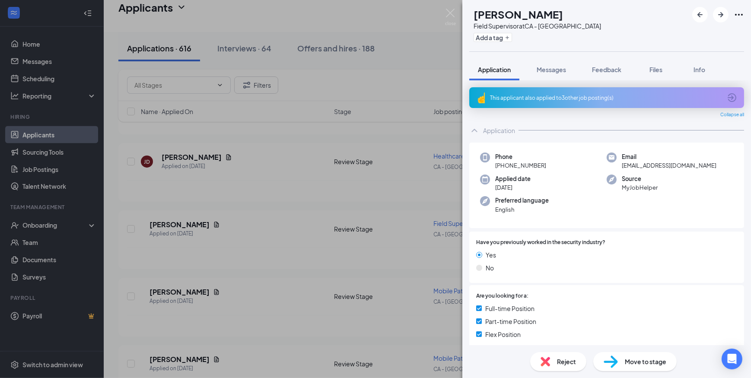
click at [730, 97] on icon "ArrowCircle" at bounding box center [732, 97] width 9 height 9
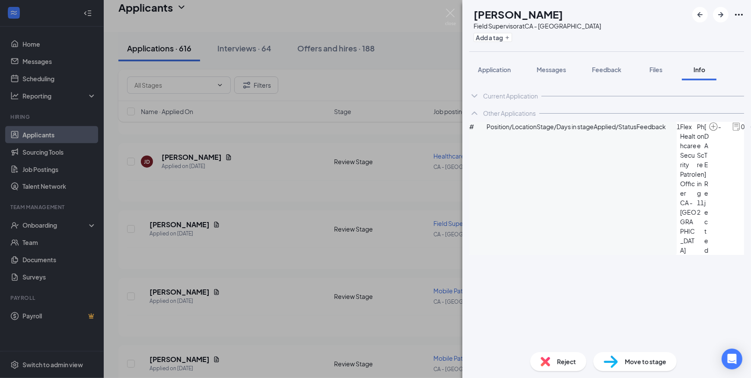
click at [497, 69] on span "Application" at bounding box center [494, 70] width 33 height 8
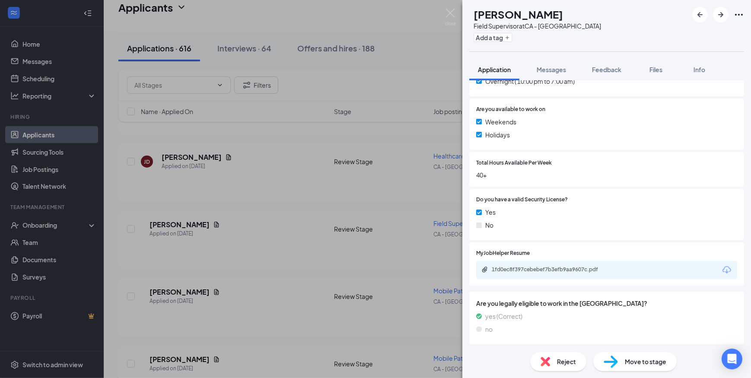
scroll to position [321, 0]
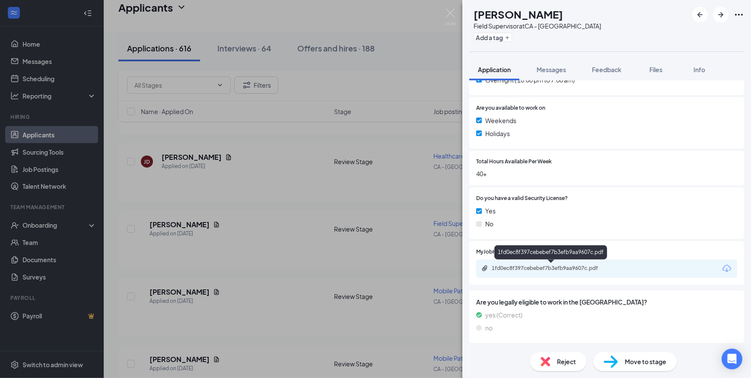
click at [558, 268] on div "1fd0ec8f397cebebef7b3efb9aa9607c.pdf" at bounding box center [552, 268] width 121 height 7
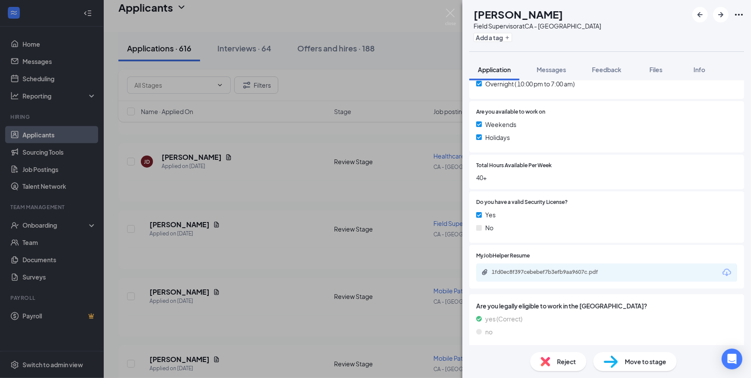
click at [609, 359] on img at bounding box center [611, 362] width 14 height 13
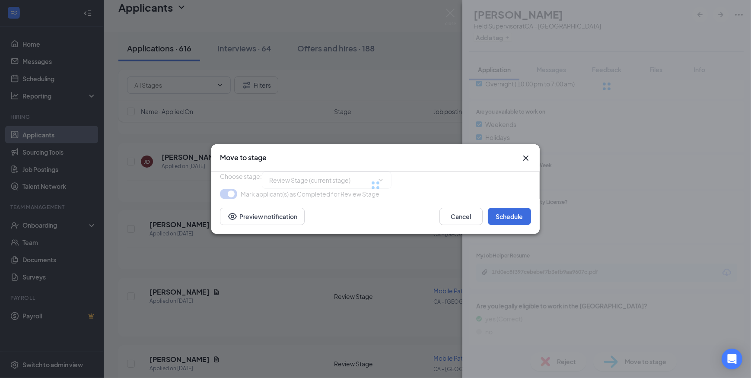
type input "Phone Screening (next stage)"
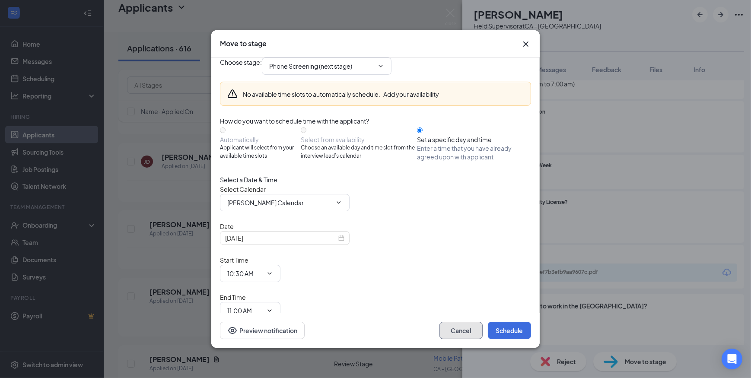
click at [461, 322] on button "Cancel" at bounding box center [461, 330] width 43 height 17
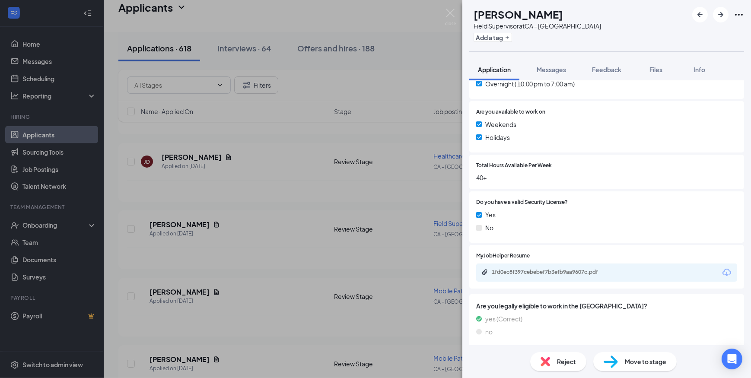
click at [609, 358] on img at bounding box center [611, 362] width 14 height 13
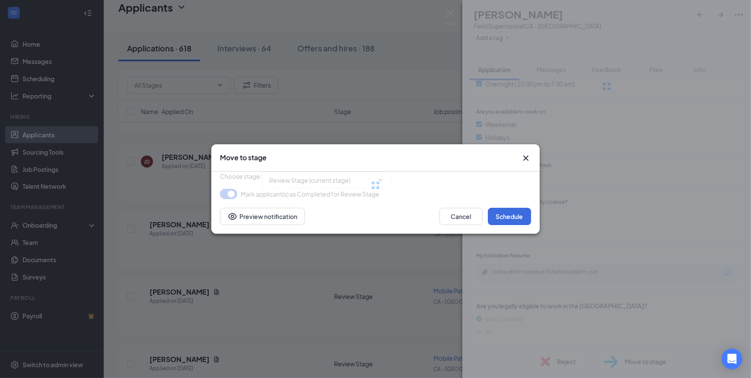
type input "Phone Screening (next stage)"
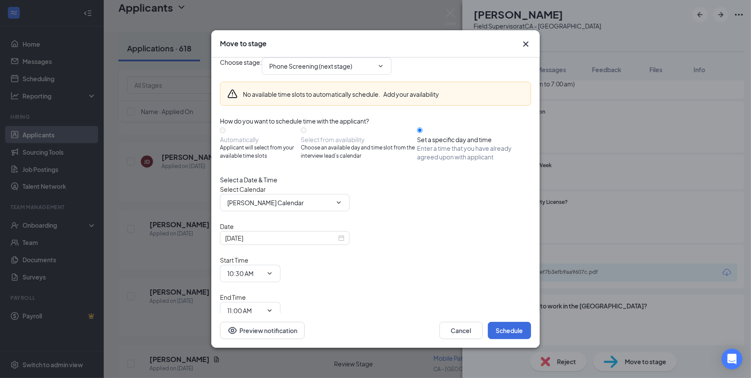
click at [529, 45] on icon "Cross" at bounding box center [526, 44] width 10 height 10
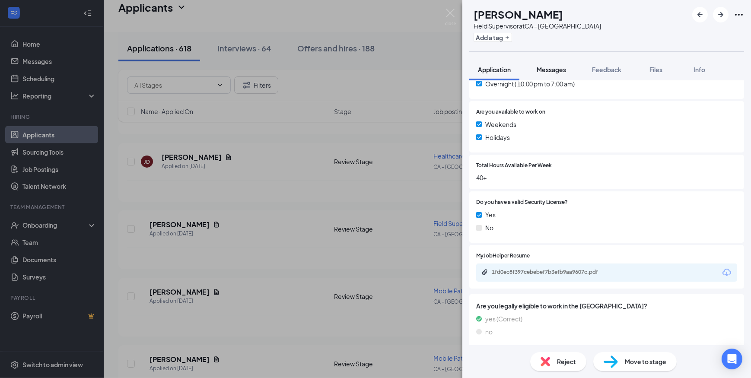
click at [552, 71] on span "Messages" at bounding box center [551, 70] width 29 height 8
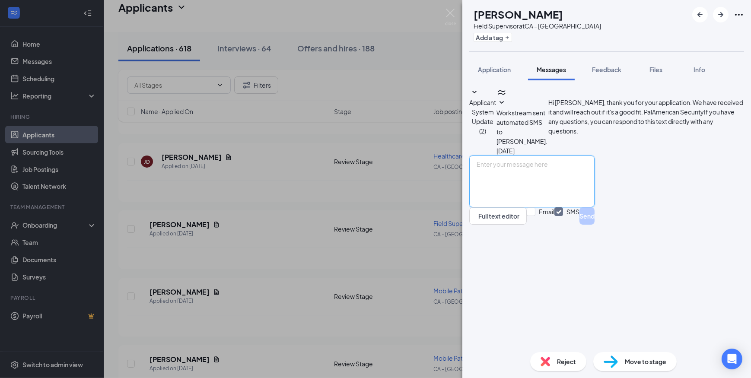
click at [523, 207] on textarea at bounding box center [531, 182] width 125 height 52
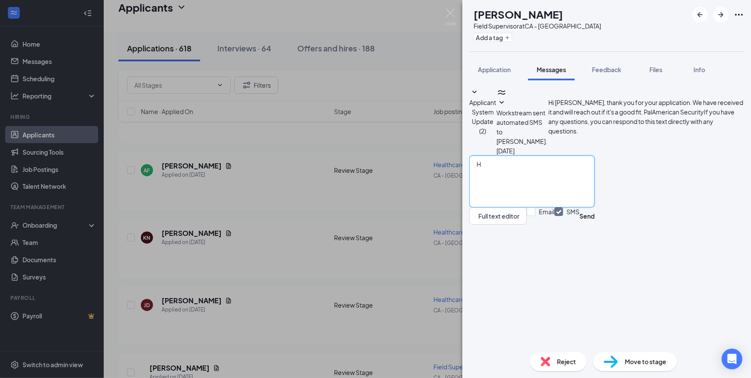
scroll to position [1882, 0]
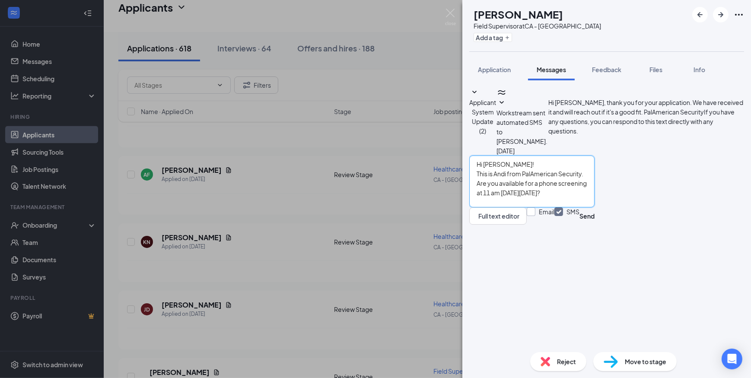
type textarea "Hi [PERSON_NAME]! This is Andi from PalAmerican Security. Are you available for…"
click at [555, 225] on input "Email" at bounding box center [541, 215] width 28 height 17
checkbox input "true"
click at [595, 225] on button "Send" at bounding box center [587, 215] width 15 height 17
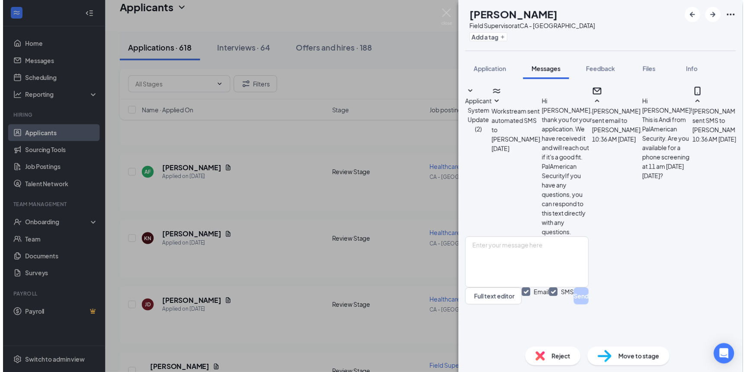
scroll to position [64, 0]
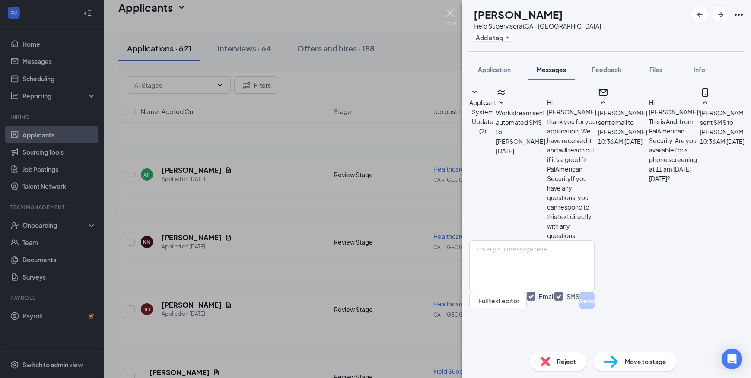
click at [450, 11] on img at bounding box center [450, 17] width 11 height 17
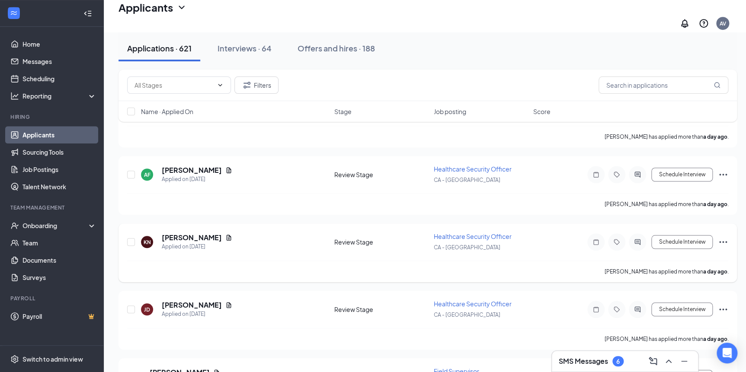
scroll to position [1890, 0]
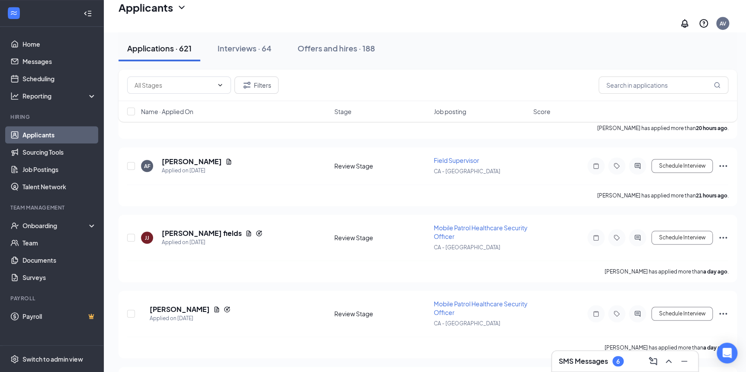
click at [590, 359] on h3 "SMS Messages" at bounding box center [583, 362] width 49 height 10
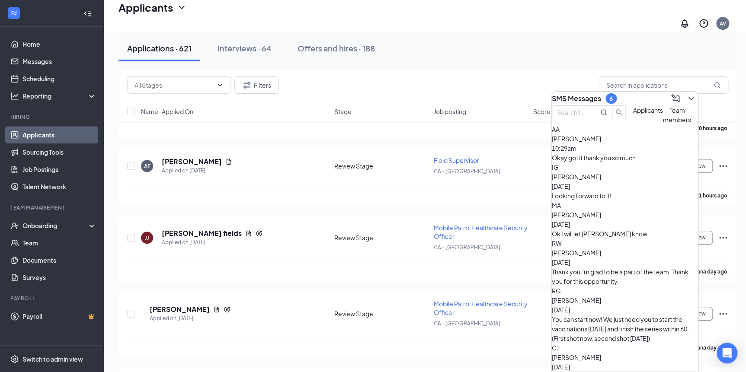
click at [610, 163] on div "Okay got it thank you so much." at bounding box center [625, 158] width 146 height 10
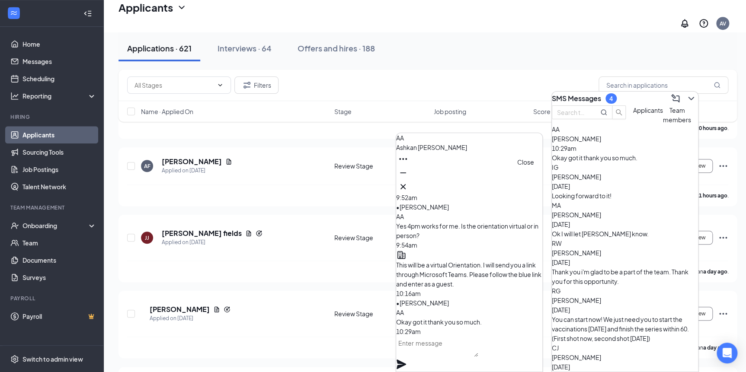
click at [405, 184] on icon "Cross" at bounding box center [402, 186] width 5 height 5
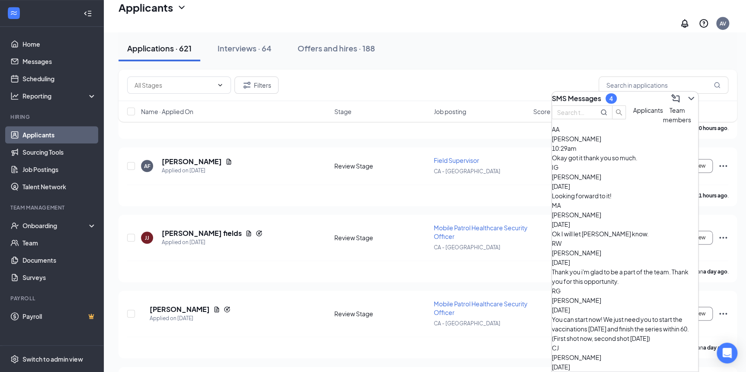
click at [633, 114] on span "Applicants" at bounding box center [648, 110] width 30 height 8
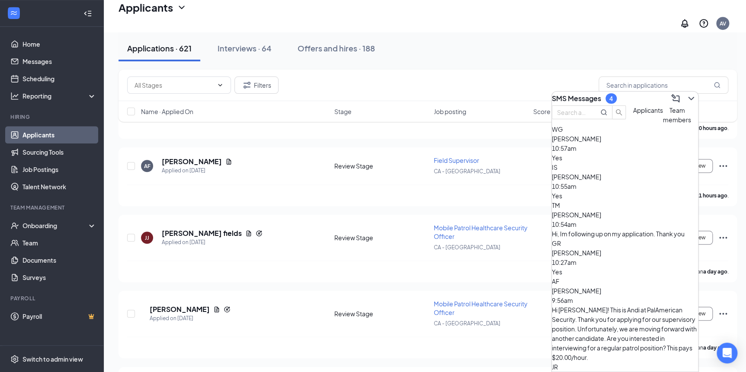
click at [614, 163] on div "Yes" at bounding box center [625, 158] width 146 height 10
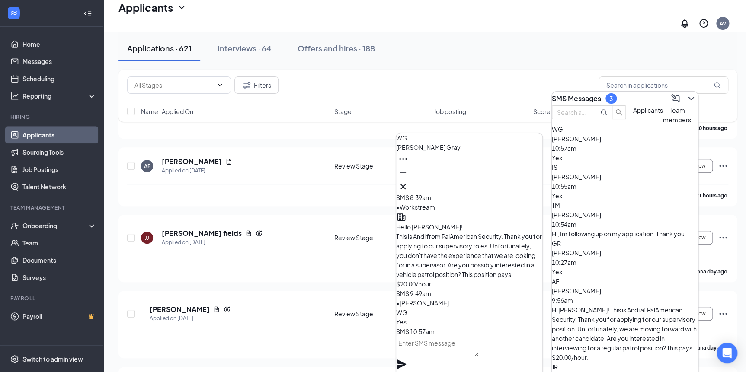
click at [428, 354] on textarea at bounding box center [437, 346] width 82 height 21
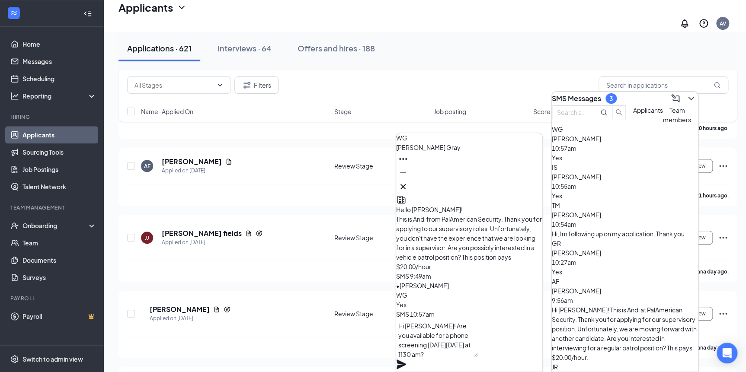
type textarea "Hi [PERSON_NAME]! Are you available for a phone screening [DATE][DATE] at 1130 …"
click at [406, 360] on icon "Plane" at bounding box center [401, 365] width 10 height 10
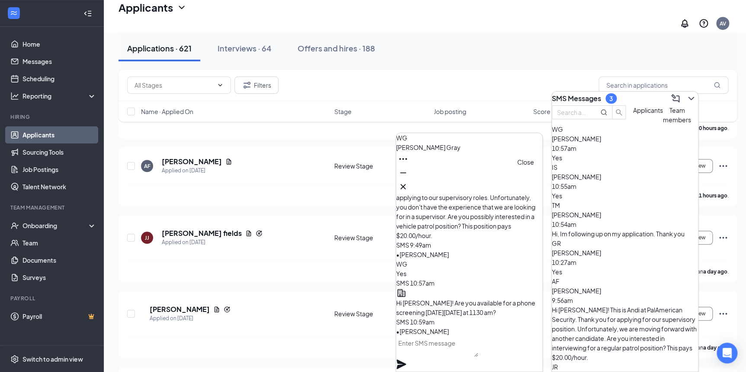
click at [405, 184] on icon "Cross" at bounding box center [402, 186] width 5 height 5
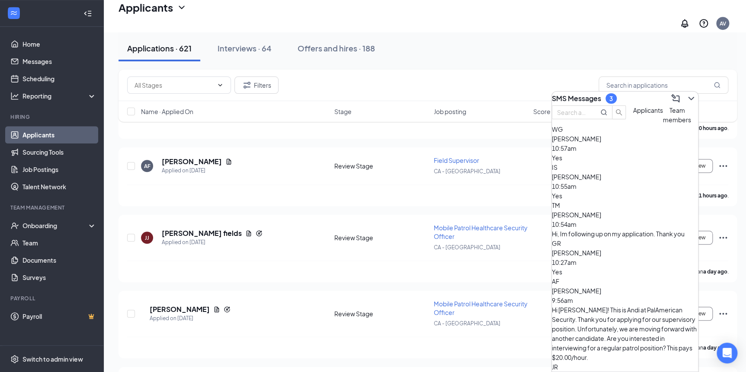
click at [597, 231] on div "Hi, Im following up on my application. Thank you" at bounding box center [625, 234] width 146 height 10
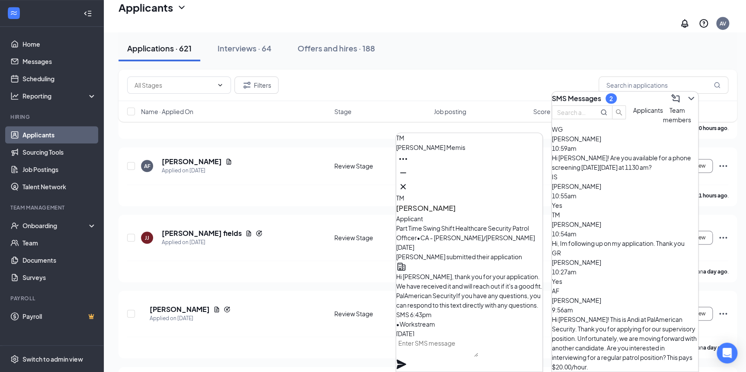
scroll to position [-169, 0]
click at [408, 183] on icon "Cross" at bounding box center [403, 187] width 10 height 10
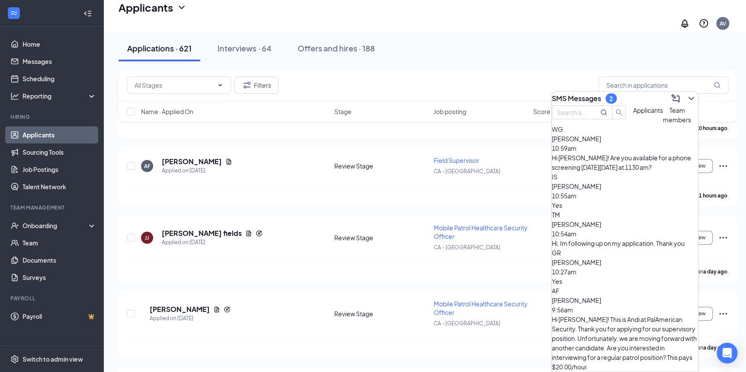
click at [606, 277] on div "Yes" at bounding box center [625, 282] width 146 height 10
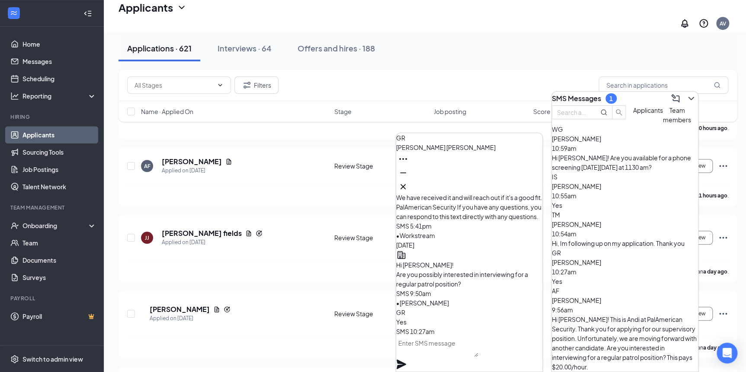
click at [455, 357] on textarea at bounding box center [437, 346] width 82 height 21
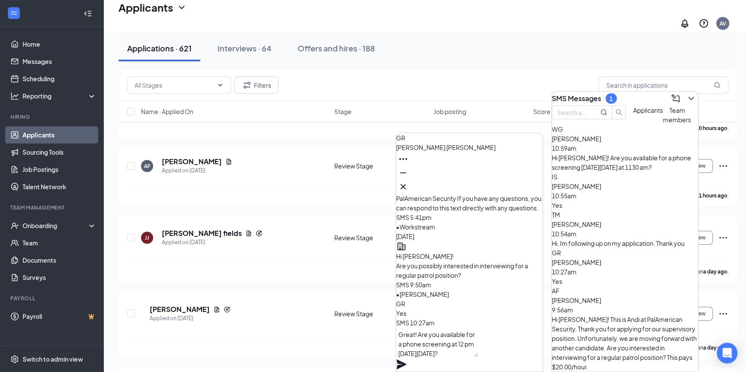
type textarea "Great! Are you available for a phone screening at 12 pm [DATE][DATE]?"
click at [406, 359] on icon "Plane" at bounding box center [401, 364] width 10 height 10
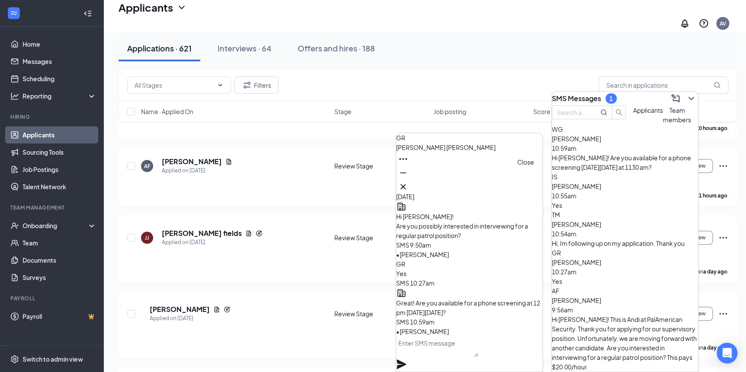
click at [408, 182] on icon "Cross" at bounding box center [403, 187] width 10 height 10
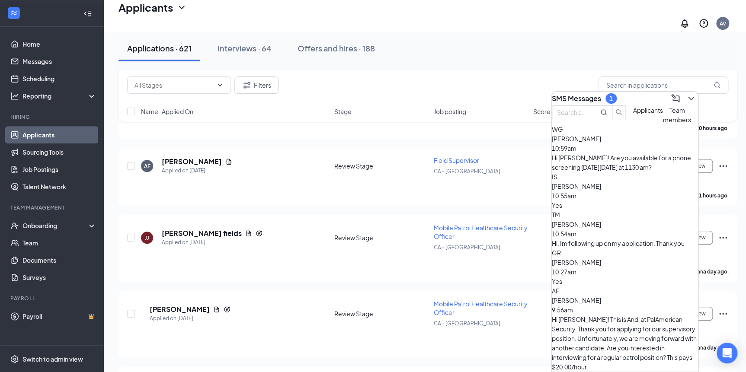
click at [599, 171] on div "Hi [PERSON_NAME]! Are you available for a phone screening [DATE][DATE] at 1130 …" at bounding box center [625, 162] width 146 height 19
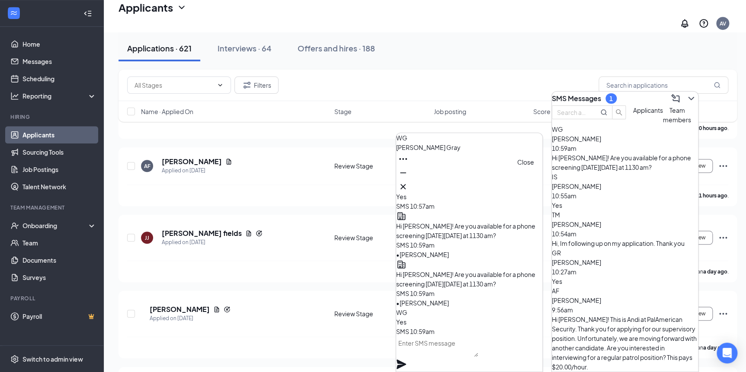
click at [408, 182] on icon "Cross" at bounding box center [403, 187] width 10 height 10
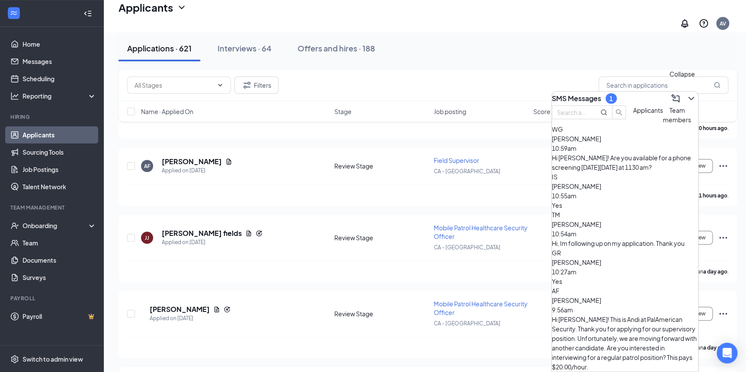
click at [686, 94] on icon "ChevronDown" at bounding box center [691, 98] width 10 height 10
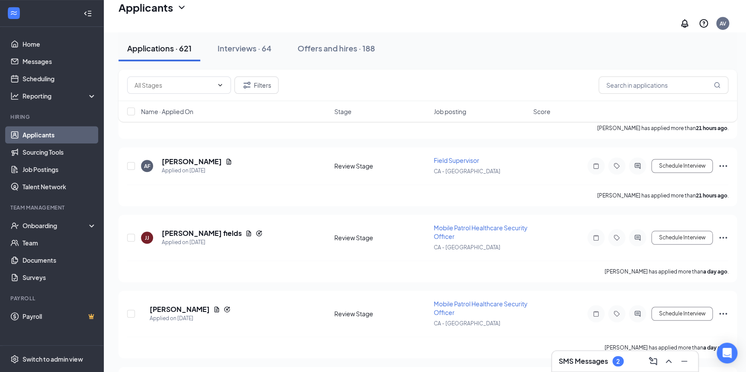
click at [616, 367] on div "SMS Messages 2" at bounding box center [625, 361] width 132 height 14
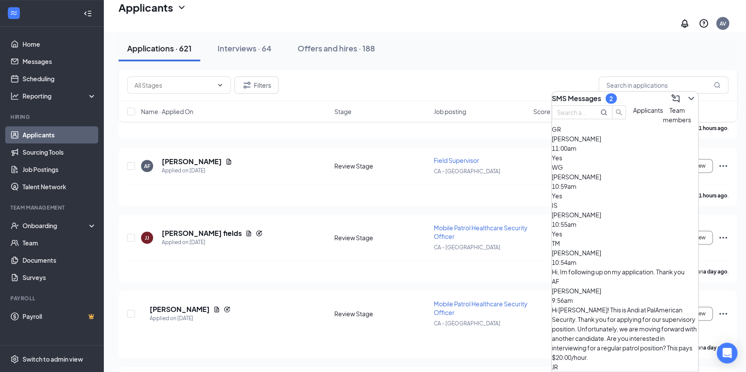
click at [625, 163] on div "Yes" at bounding box center [625, 158] width 146 height 10
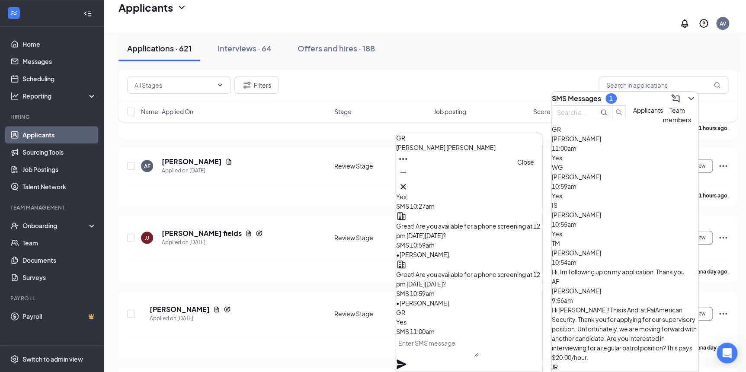
drag, startPoint x: 527, startPoint y: 185, endPoint x: 634, endPoint y: 156, distance: 110.2
click at [408, 185] on icon "Cross" at bounding box center [403, 187] width 10 height 10
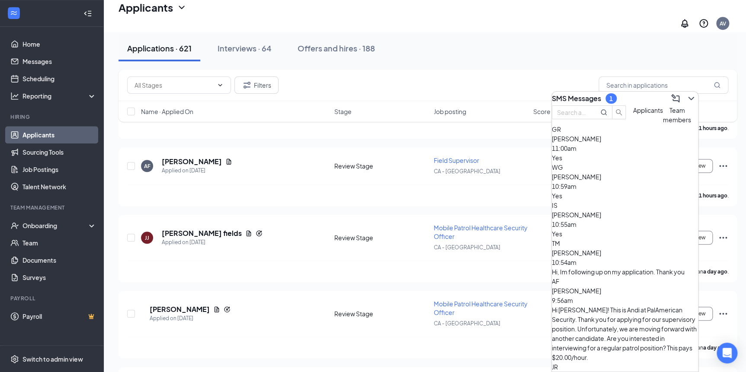
click at [686, 99] on icon "ChevronDown" at bounding box center [691, 98] width 10 height 10
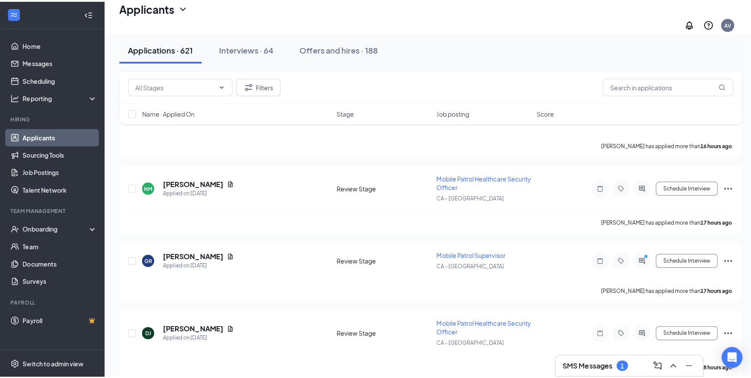
scroll to position [1262, 0]
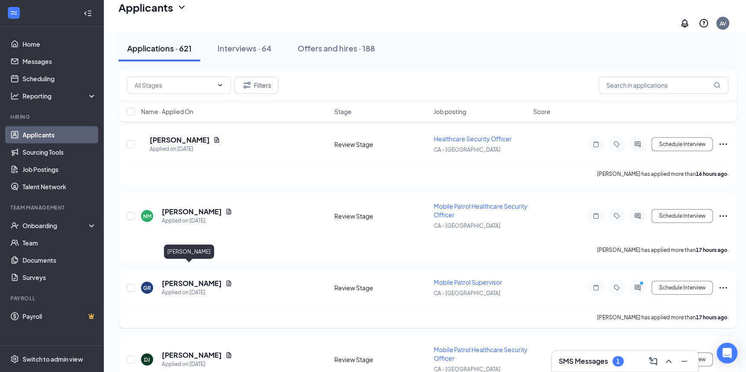
click at [176, 279] on h5 "[PERSON_NAME]" at bounding box center [192, 284] width 60 height 10
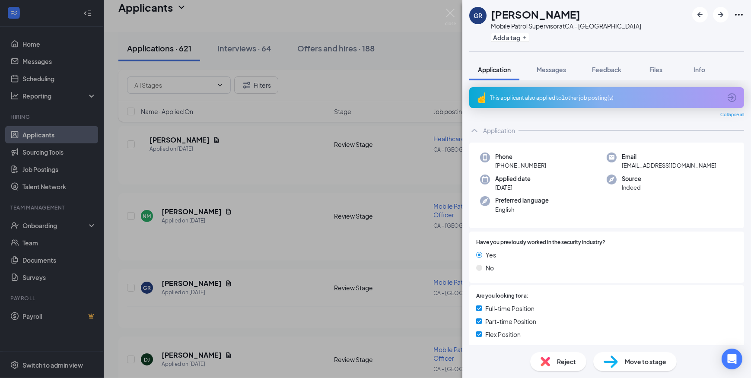
click at [622, 357] on div "Move to stage" at bounding box center [635, 361] width 83 height 19
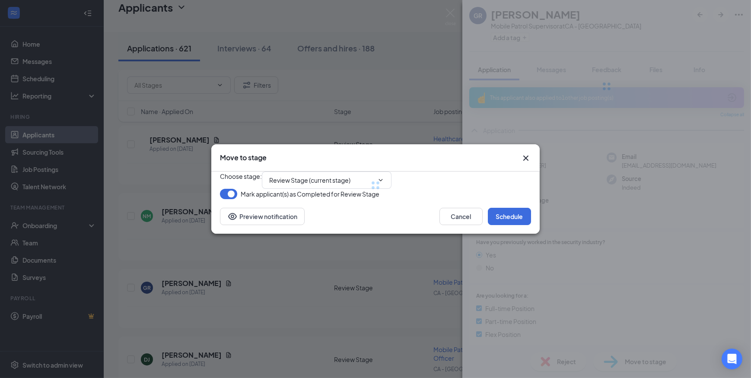
type input "Phone Screening (next stage)"
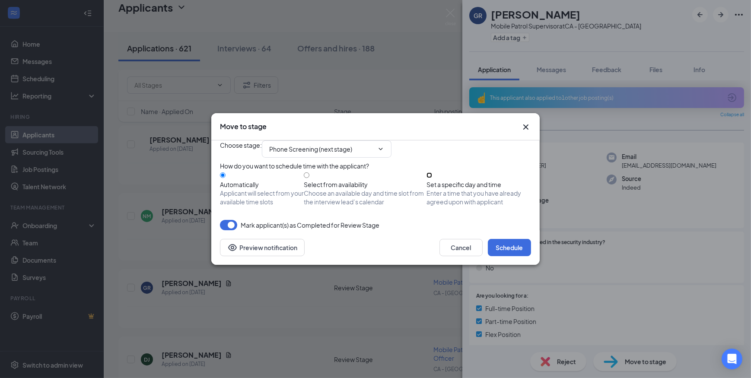
click at [432, 177] on input "Set a specific day and time Enter a time that you have already agreed upon with…" at bounding box center [430, 175] width 6 height 6
radio input "true"
radio input "false"
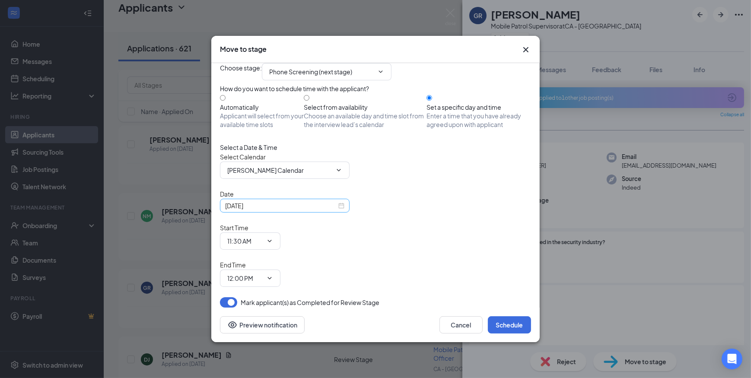
click at [340, 211] on div "[DATE]" at bounding box center [284, 206] width 119 height 10
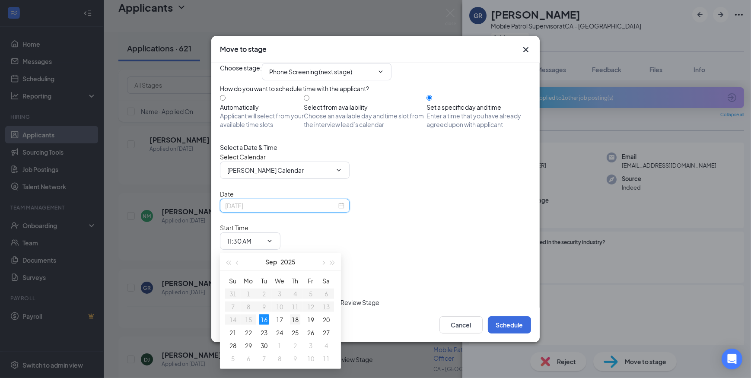
type input "[DATE]"
click at [297, 322] on div "18" at bounding box center [295, 320] width 10 height 10
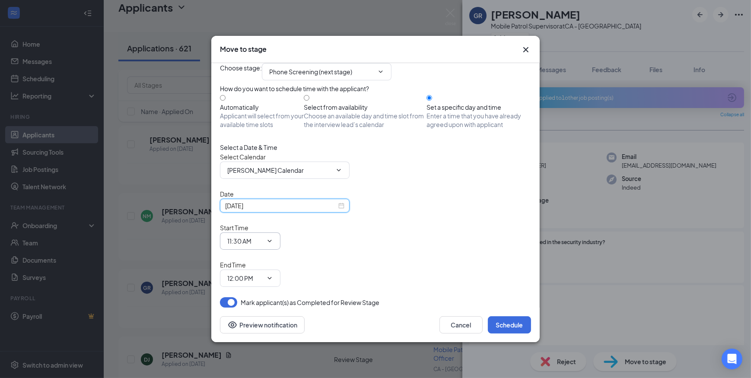
click at [281, 242] on span "11:30 AM" at bounding box center [250, 241] width 61 height 17
click at [272, 242] on icon "ChevronDown" at bounding box center [270, 241] width 4 height 2
click at [263, 242] on input "11:30 AM" at bounding box center [244, 241] width 35 height 10
click at [259, 171] on div "12:00 PM" at bounding box center [247, 176] width 26 height 10
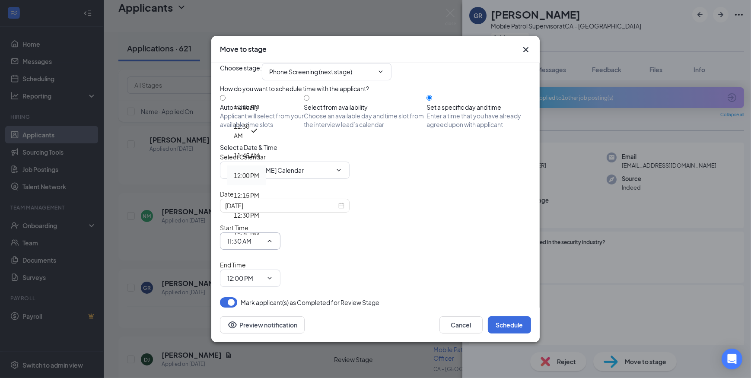
type input "12:00 PM"
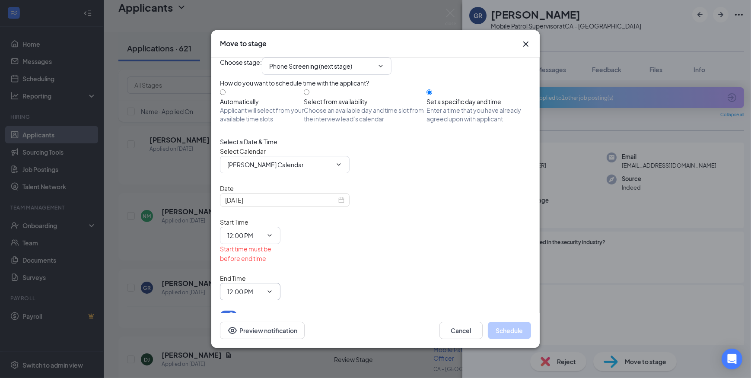
click at [263, 287] on input "12:00 PM" at bounding box center [244, 292] width 35 height 10
click at [266, 236] on div "12:15 PM" at bounding box center [246, 246] width 39 height 20
type input "12:15 PM"
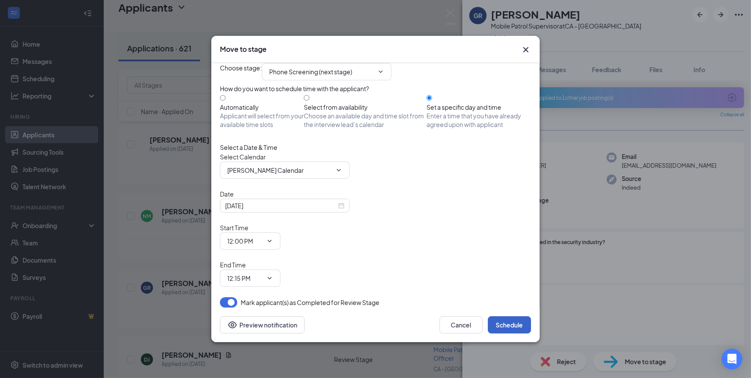
click at [501, 316] on button "Schedule" at bounding box center [509, 324] width 43 height 17
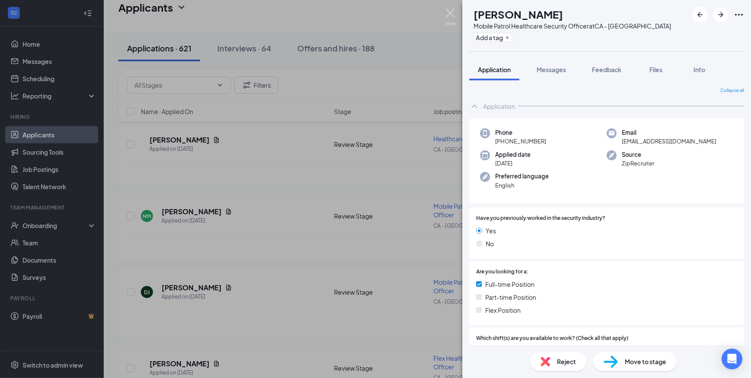
click at [453, 12] on img at bounding box center [450, 17] width 11 height 17
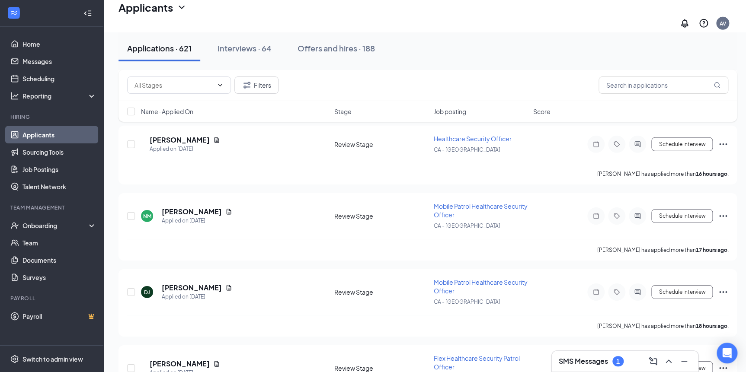
click at [563, 359] on h3 "SMS Messages" at bounding box center [583, 362] width 49 height 10
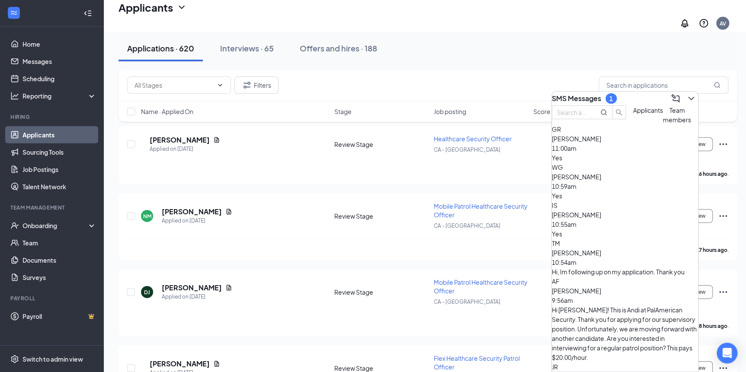
click at [601, 163] on div "Yes" at bounding box center [625, 158] width 146 height 10
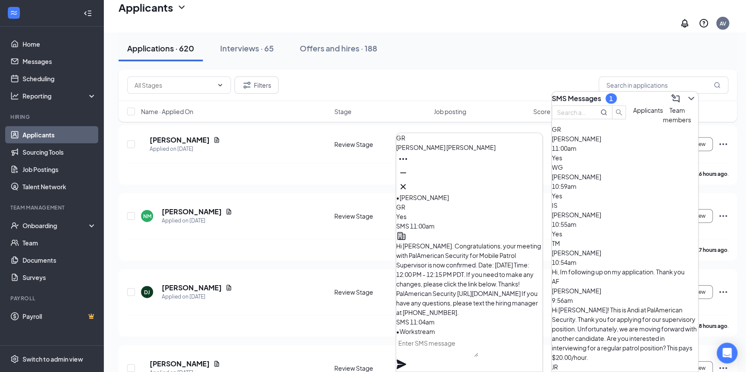
click at [462, 350] on textarea at bounding box center [437, 346] width 82 height 21
click at [476, 355] on textarea "Great! I'll call you on" at bounding box center [437, 346] width 82 height 21
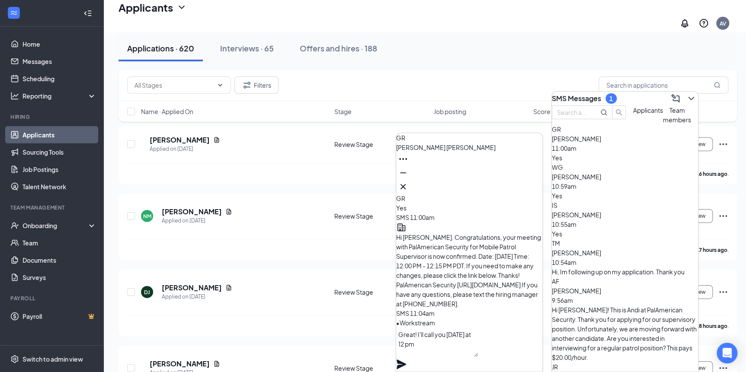
type textarea "Great! I'll call you [DATE] at 12 pm"
click at [406, 360] on icon "Plane" at bounding box center [401, 365] width 10 height 10
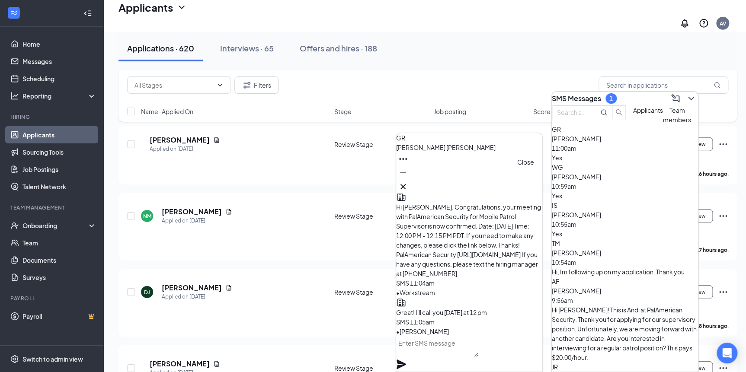
click at [405, 185] on icon "Cross" at bounding box center [402, 186] width 5 height 5
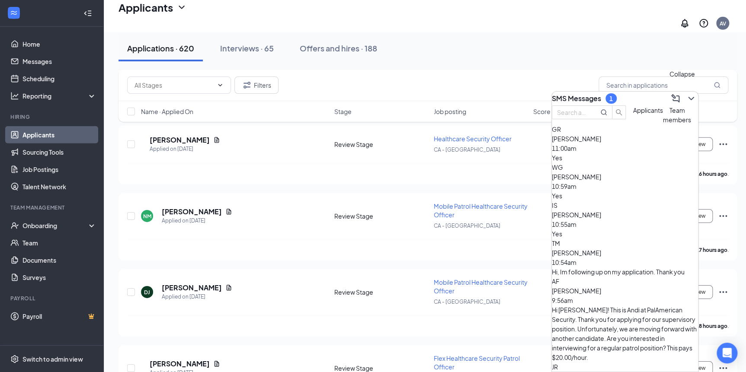
click at [686, 97] on icon "ChevronDown" at bounding box center [691, 98] width 10 height 10
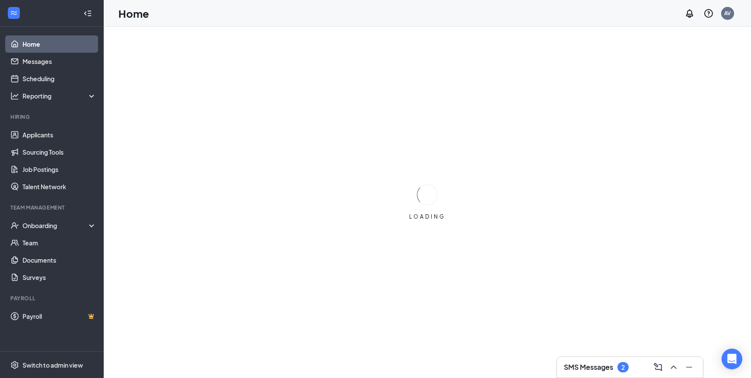
click at [34, 42] on link "Home" at bounding box center [59, 43] width 74 height 17
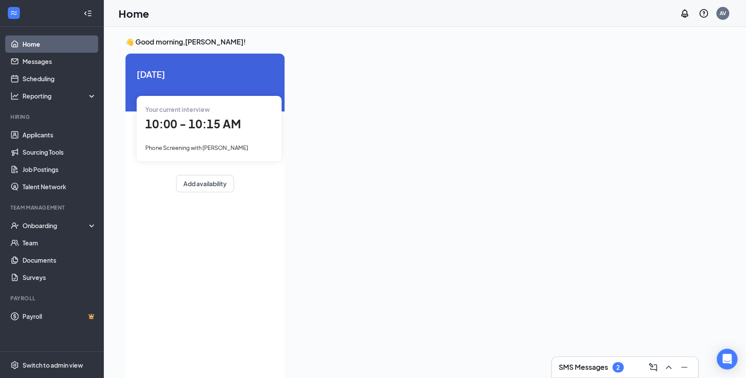
click at [204, 121] on span "10:00 - 10:15 AM" at bounding box center [193, 124] width 96 height 14
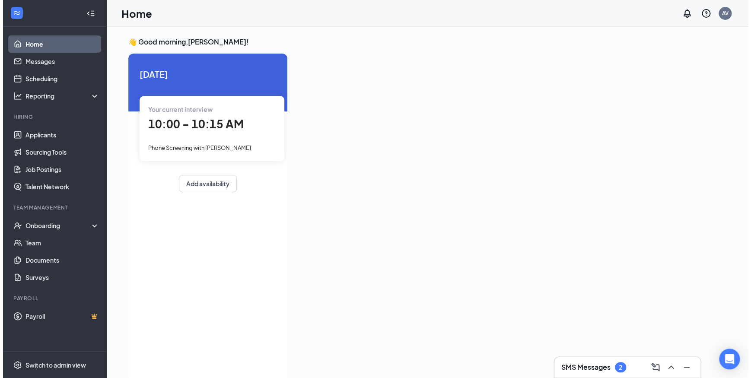
scroll to position [3, 0]
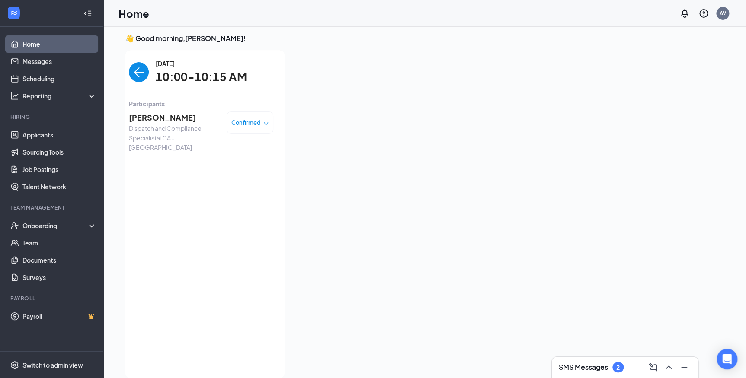
click at [185, 121] on span "[PERSON_NAME]" at bounding box center [174, 118] width 91 height 12
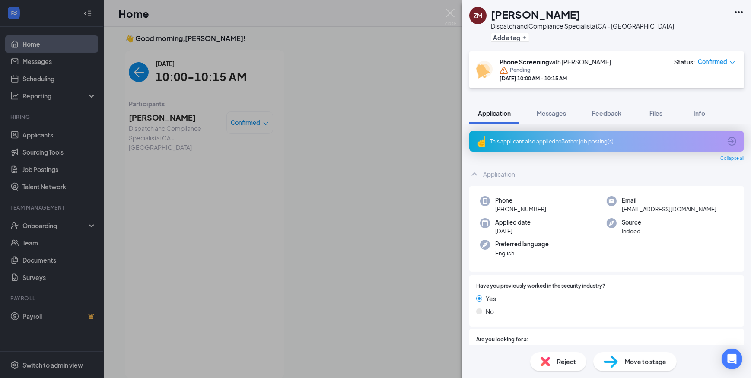
drag, startPoint x: 504, startPoint y: 210, endPoint x: 549, endPoint y: 211, distance: 45.0
click at [549, 211] on div "Phone +1 (510) 723-4322" at bounding box center [543, 205] width 127 height 18
copy span "(510) 723-4322"
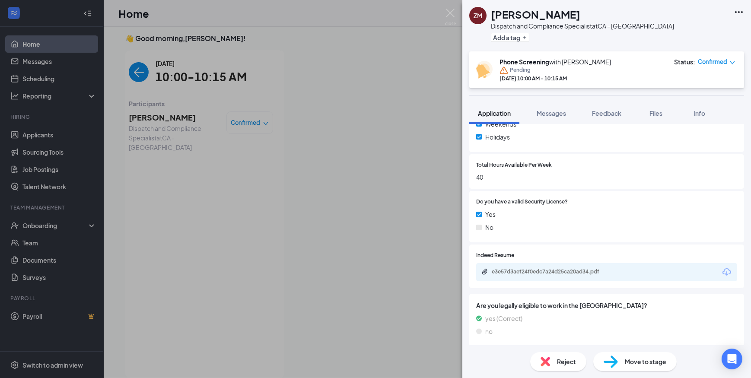
scroll to position [411, 0]
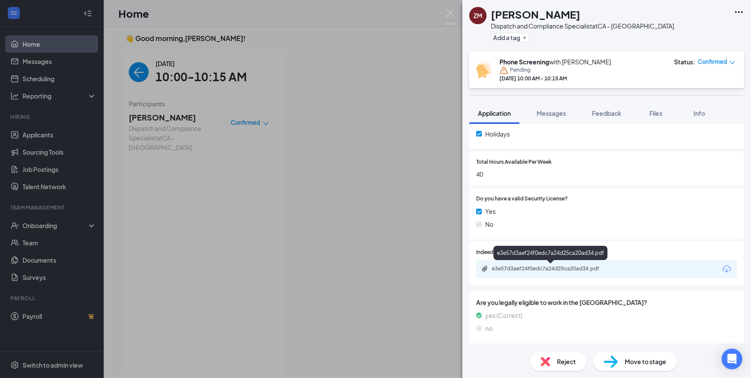
click at [535, 268] on div "e3e57d3aef24f0edc7a24d25ca20ad34.pdf" at bounding box center [552, 268] width 121 height 7
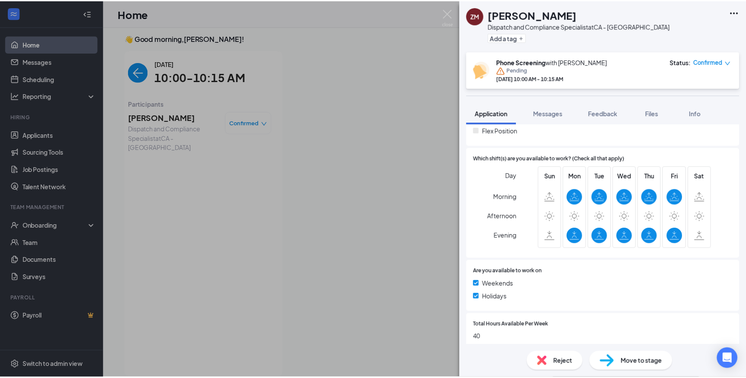
scroll to position [250, 0]
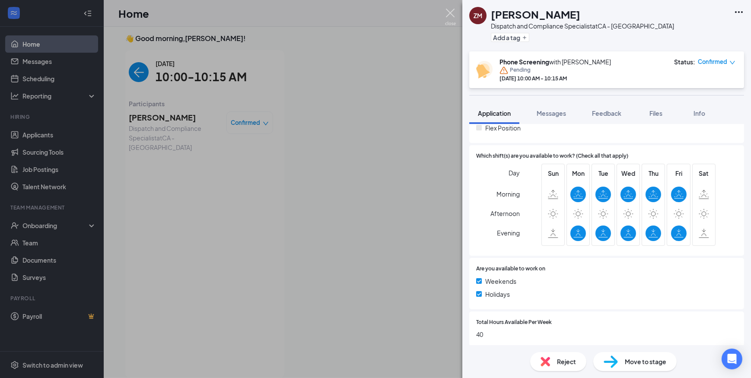
click at [450, 10] on img at bounding box center [450, 17] width 11 height 17
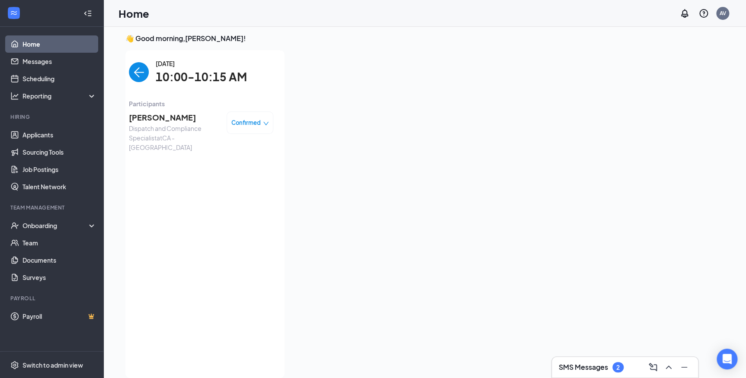
click at [585, 370] on h3 "SMS Messages" at bounding box center [583, 368] width 49 height 10
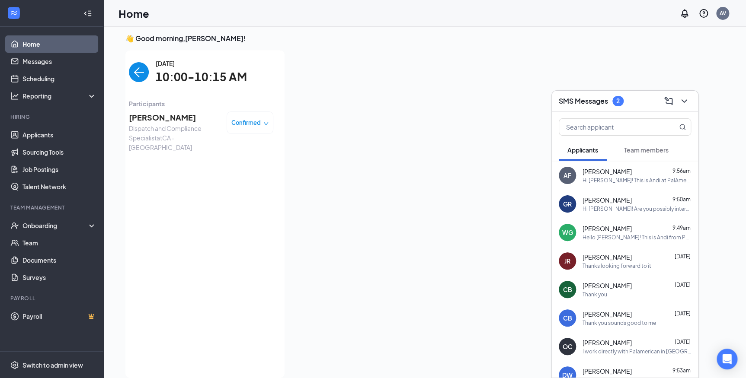
click at [632, 158] on button "Team members" at bounding box center [646, 150] width 62 height 22
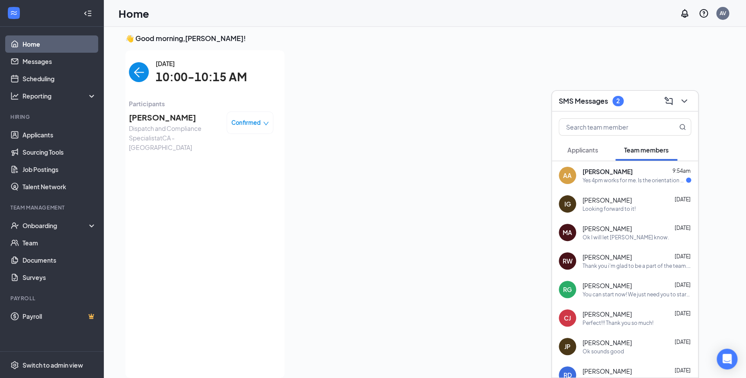
click at [612, 182] on div "Yes 4pm works for me. Is the orientation virtual or in person?" at bounding box center [633, 180] width 103 height 7
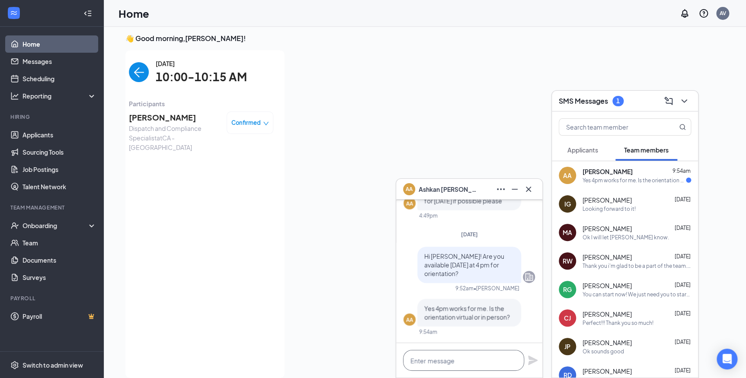
click at [471, 364] on textarea at bounding box center [463, 360] width 121 height 21
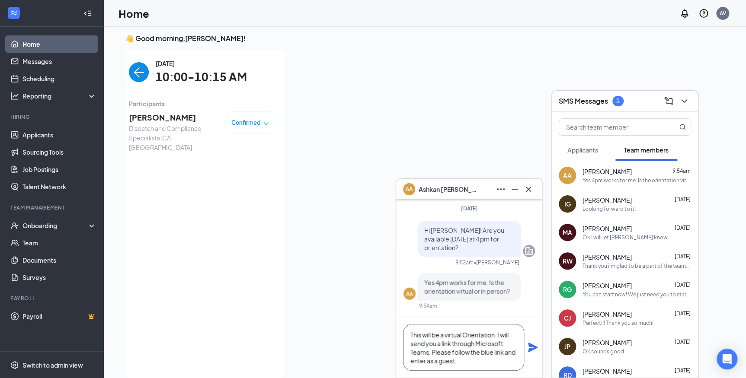
type textarea "This will be a virtual Orientation. I will send you a link through Microsoft Te…"
click at [530, 346] on icon "Plane" at bounding box center [533, 348] width 10 height 10
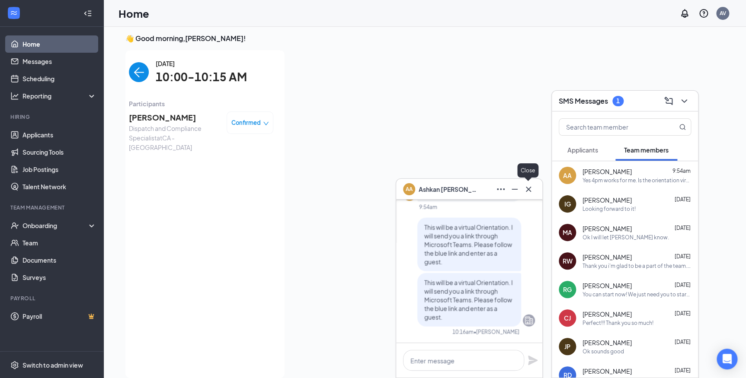
click at [530, 190] on icon "Cross" at bounding box center [528, 189] width 10 height 10
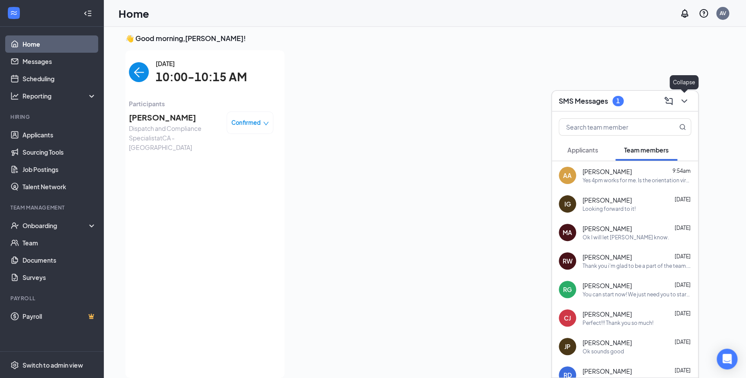
click at [683, 100] on icon "ChevronDown" at bounding box center [684, 101] width 10 height 10
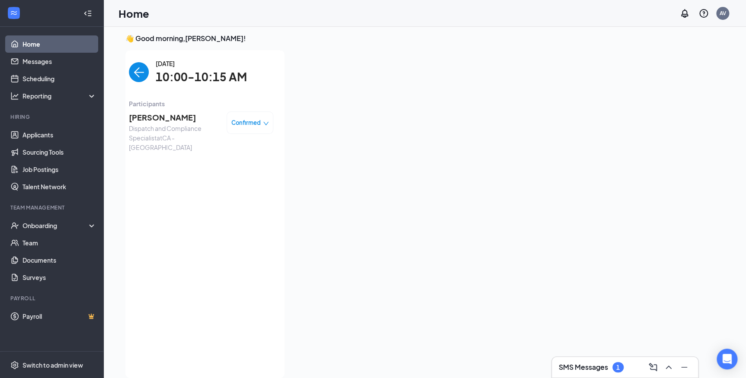
click at [136, 77] on img "back-button" at bounding box center [139, 72] width 20 height 20
